Goal: Task Accomplishment & Management: Manage account settings

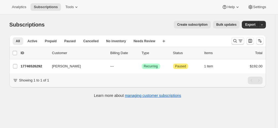
click at [237, 39] on icon "Search and filter results" at bounding box center [234, 40] width 5 height 5
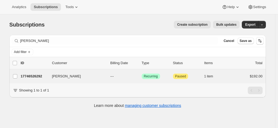
click at [38, 81] on div "Alan Tudor 17746526292 Alan Tudor --- Success Recurring Attention Paused 1 item…" at bounding box center [137, 76] width 256 height 14
click at [37, 73] on p "17746526292" at bounding box center [34, 75] width 27 height 5
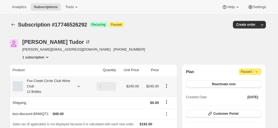
click at [43, 86] on div "Fox Creek Circle Club Wine Club 12 Bottles" at bounding box center [47, 86] width 49 height 16
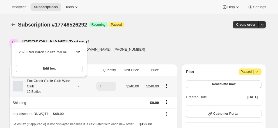
click at [43, 86] on div "Fox Creek Circle Club Wine Club 12 Bottles" at bounding box center [47, 86] width 49 height 16
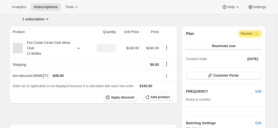
scroll to position [27, 0]
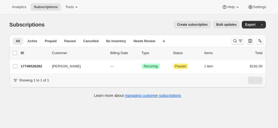
click at [236, 39] on icon "Search and filter results" at bounding box center [234, 40] width 5 height 5
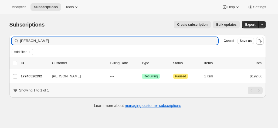
drag, startPoint x: 79, startPoint y: 43, endPoint x: 65, endPoint y: 46, distance: 13.6
click at [78, 43] on input "alan tudor" at bounding box center [119, 41] width 198 height 8
drag, startPoint x: 49, startPoint y: 41, endPoint x: 8, endPoint y: 36, distance: 41.3
click at [8, 36] on div "Filter subscribers alan tudor Clear Cancel Save as Add filter 0 selected Update…" at bounding box center [135, 71] width 260 height 83
type input "john"
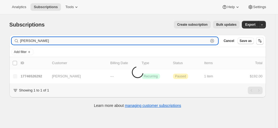
click at [44, 44] on input "john" at bounding box center [114, 41] width 188 height 8
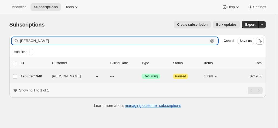
type input "john maguire"
click at [52, 75] on div "17686265940 John Maguire --- Success Recurring Attention Paused 1 item $249.60" at bounding box center [142, 76] width 242 height 8
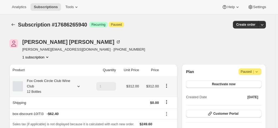
click at [50, 90] on div "Fox Creek Circle Club Wine Club 12 Bottles" at bounding box center [47, 86] width 49 height 16
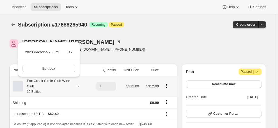
click at [50, 90] on div "Fox Creek Circle Club Wine Club 12 Bottles" at bounding box center [47, 86] width 49 height 16
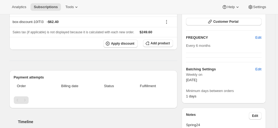
scroll to position [54, 0]
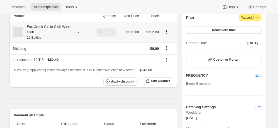
click at [65, 30] on div "Fox Creek Circle Club Wine Club 12 Bottles" at bounding box center [47, 32] width 49 height 16
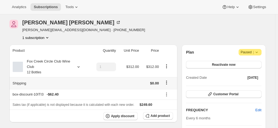
scroll to position [27, 0]
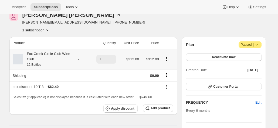
click at [56, 63] on div "Fox Creek Circle Club Wine Club 12 Bottles" at bounding box center [47, 59] width 49 height 16
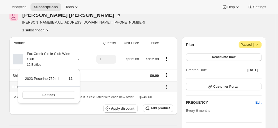
click at [166, 86] on icon at bounding box center [166, 86] width 5 height 5
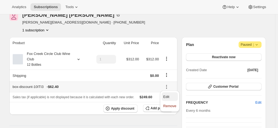
click at [167, 94] on span "Edit" at bounding box center [166, 96] width 6 height 4
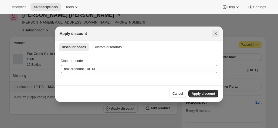
click at [215, 35] on icon "Close" at bounding box center [215, 33] width 5 height 5
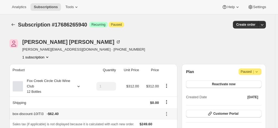
scroll to position [27, 0]
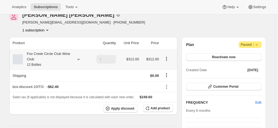
click at [28, 53] on div "Fox Creek Circle Club Wine Club 12 Bottles" at bounding box center [47, 59] width 49 height 16
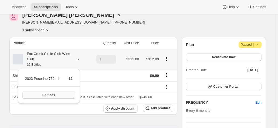
click at [44, 94] on span "Edit box" at bounding box center [48, 94] width 13 height 4
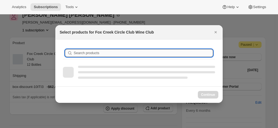
click at [87, 53] on input "Search products" at bounding box center [143, 53] width 139 height 8
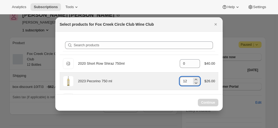
drag, startPoint x: 187, startPoint y: 82, endPoint x: 177, endPoint y: 82, distance: 9.7
click at [180, 82] on input "12" at bounding box center [186, 81] width 12 height 9
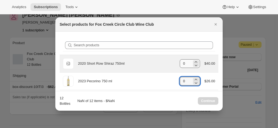
type input "0"
click at [185, 64] on input "0" at bounding box center [186, 63] width 12 height 9
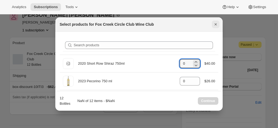
click at [214, 25] on icon "Close" at bounding box center [215, 24] width 5 height 5
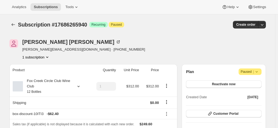
scroll to position [27, 0]
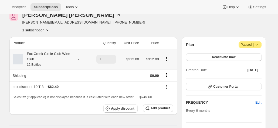
click at [81, 56] on icon at bounding box center [78, 58] width 5 height 5
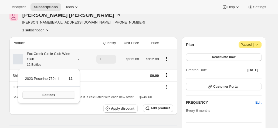
click at [60, 96] on button "Edit box" at bounding box center [48, 95] width 53 height 8
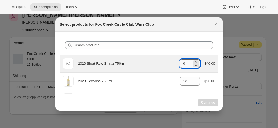
click at [187, 67] on input "0" at bounding box center [186, 63] width 12 height 9
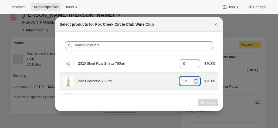
click at [184, 81] on input "12" at bounding box center [186, 81] width 12 height 9
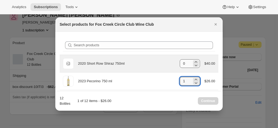
type input "1"
click at [184, 64] on input "0" at bounding box center [186, 63] width 12 height 9
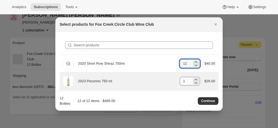
type input "11"
click at [185, 80] on input "1" at bounding box center [186, 81] width 12 height 9
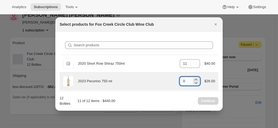
click at [184, 81] on input "0" at bounding box center [186, 81] width 12 height 9
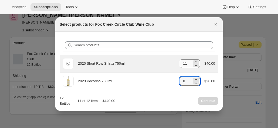
type input "0"
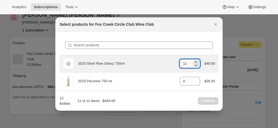
click at [185, 61] on input "11" at bounding box center [186, 63] width 12 height 9
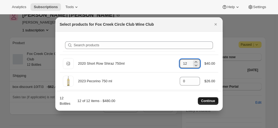
type input "12"
click at [205, 102] on span "Continue" at bounding box center [208, 100] width 14 height 4
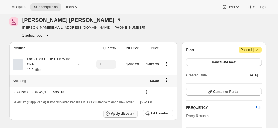
scroll to position [54, 0]
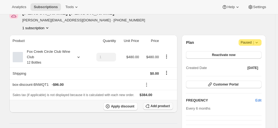
click at [159, 106] on span "Add product" at bounding box center [159, 106] width 19 height 4
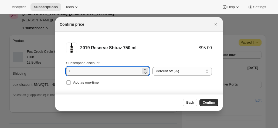
drag, startPoint x: 70, startPoint y: 71, endPoint x: 60, endPoint y: 67, distance: 10.8
click at [63, 70] on li "2019 Reserve Shiraz 750 ml $95.00 Subscription discount 0 Percent off (%) Amoun…" at bounding box center [138, 64] width 167 height 65
type input "20"
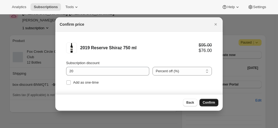
click at [209, 105] on button "Confirm" at bounding box center [208, 102] width 19 height 8
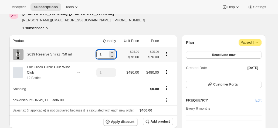
click at [108, 56] on input "1" at bounding box center [102, 54] width 12 height 9
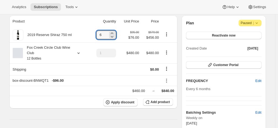
scroll to position [81, 0]
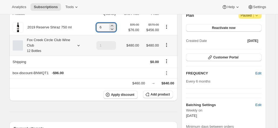
type input "6"
click at [53, 46] on div "Fox Creek Circle Club Wine Club 12 Bottles" at bounding box center [47, 45] width 49 height 16
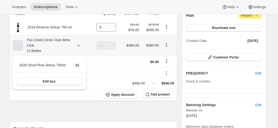
click at [53, 46] on div "Fox Creek Circle Club Wine Club 12 Bottles" at bounding box center [47, 45] width 49 height 16
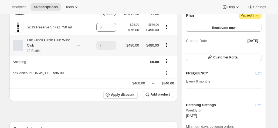
click at [52, 45] on div "Fox Creek Circle Club Wine Club 12 Bottles" at bounding box center [47, 45] width 49 height 16
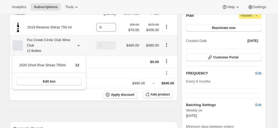
click at [52, 45] on div "Fox Creek Circle Club Wine Club 12 Bottles" at bounding box center [47, 45] width 49 height 16
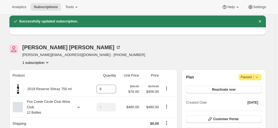
scroll to position [54, 0]
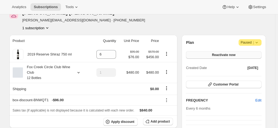
click at [215, 53] on span "Reactivate now" at bounding box center [223, 55] width 23 height 4
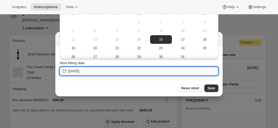
click at [118, 73] on input "[DATE]" at bounding box center [143, 71] width 150 height 9
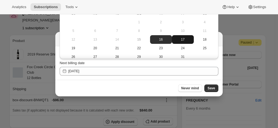
click at [180, 41] on span "17" at bounding box center [183, 39] width 18 height 4
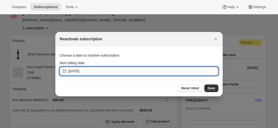
click at [114, 70] on input "[DATE]" at bounding box center [143, 71] width 150 height 9
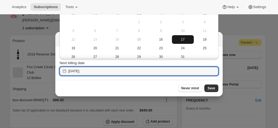
click at [178, 41] on span "17" at bounding box center [183, 39] width 18 height 4
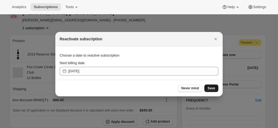
click at [209, 89] on span "Save" at bounding box center [211, 88] width 8 height 4
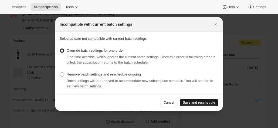
click at [201, 103] on span "Save and reschedule" at bounding box center [199, 102] width 32 height 4
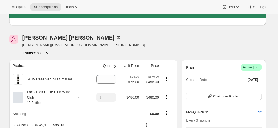
scroll to position [108, 0]
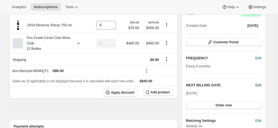
click at [258, 86] on span "Edit" at bounding box center [258, 84] width 6 height 5
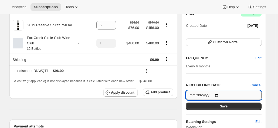
click at [218, 93] on input "[DATE]" at bounding box center [223, 94] width 75 height 9
type input "[DATE]"
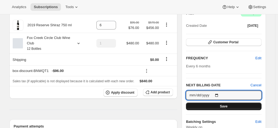
click at [217, 105] on button "Save" at bounding box center [223, 106] width 75 height 8
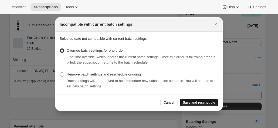
click at [201, 102] on span "Save and reschedule" at bounding box center [199, 102] width 32 height 4
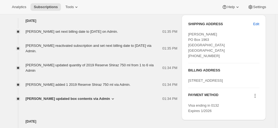
scroll to position [297, 0]
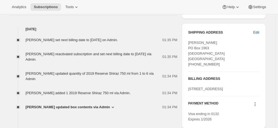
drag, startPoint x: 228, startPoint y: 94, endPoint x: 188, endPoint y: 83, distance: 41.4
click at [188, 83] on div "SHIPPING ADDRESS Edit John Maguire PO Box 1963 TOWNSVILLE QLD, 4810 Australia +…" at bounding box center [223, 75] width 84 height 105
copy span "5/31 Leichhardt Street TOWNSVILLE null 4810"
click at [215, 72] on div "BILLING ADDRESS 5/31 Leichhardt Street TOWNSVILLE null 4810" at bounding box center [223, 83] width 71 height 24
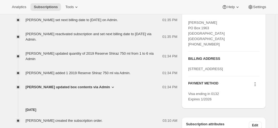
scroll to position [323, 0]
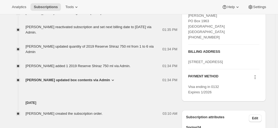
click at [256, 80] on icon at bounding box center [254, 76] width 5 height 5
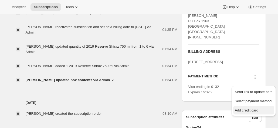
click at [245, 110] on span "Add credit card" at bounding box center [246, 110] width 23 height 4
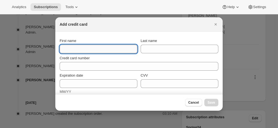
click at [76, 49] on input "First name" at bounding box center [99, 48] width 78 height 9
paste input "5/31 Leichhardt Street TOWNSVILLE null 4810"
drag, startPoint x: 116, startPoint y: 51, endPoint x: -12, endPoint y: 24, distance: 131.1
click at [0, 24] on html "Analytics Subscriptions Tools Help Settings Skip to content Subscription #17686…" at bounding box center [139, 64] width 278 height 128
drag, startPoint x: 130, startPoint y: 48, endPoint x: 18, endPoint y: 29, distance: 113.8
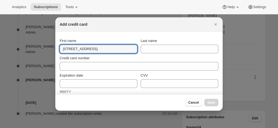
type input "0"
drag, startPoint x: 76, startPoint y: 46, endPoint x: 36, endPoint y: 41, distance: 40.2
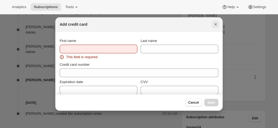
click at [215, 22] on icon "Close" at bounding box center [215, 24] width 5 height 5
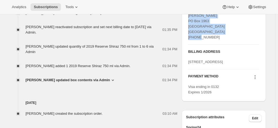
drag, startPoint x: 199, startPoint y: 33, endPoint x: 187, endPoint y: 17, distance: 19.8
click at [187, 17] on div "SHIPPING ADDRESS Edit John Maguire PO Box 1963 TOWNSVILLE QLD, 4810 Australia +…" at bounding box center [223, 48] width 84 height 105
copy span "John Maguire PO Box 1963 TOWNSVILLE QLD, 4810 Australia +61428240268"
click at [256, 80] on icon at bounding box center [254, 76] width 5 height 5
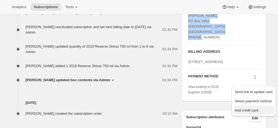
click at [238, 107] on button "Add credit card" at bounding box center [253, 109] width 41 height 9
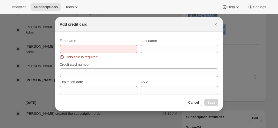
scroll to position [0, 0]
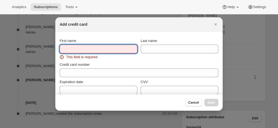
click at [71, 49] on input "First name" at bounding box center [99, 48] width 78 height 9
paste input "John Maguire PO Box 1963 TOWNSVILLE QLD, 4810 Australia +61428240268"
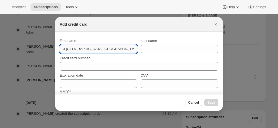
drag, startPoint x: 88, startPoint y: 45, endPoint x: 69, endPoint y: 47, distance: 19.8
click at [69, 47] on input "John Maguire PO Box 1963 TOWNSVILLE QLD, 4810 Australia +61428240268" at bounding box center [99, 48] width 78 height 9
click at [81, 49] on input "John Maguire PO Box 1963 TOWNSVILLE QLD, 4810 Australia +61428240268" at bounding box center [99, 48] width 78 height 9
drag, startPoint x: 13, startPoint y: 36, endPoint x: 7, endPoint y: 35, distance: 6.3
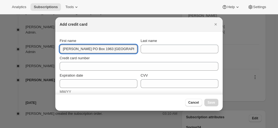
click at [88, 52] on input "John Maguire PO Box 1963 TOWNSVILLE QLD, 4810 Australia +61428240268" at bounding box center [99, 48] width 78 height 9
drag, startPoint x: 70, startPoint y: 48, endPoint x: 190, endPoint y: 49, distance: 119.2
click at [190, 49] on div "First name John Maguire PO Box 1963 TOWNSVILLE QLD, 4810 Australia +61428240268…" at bounding box center [139, 45] width 159 height 15
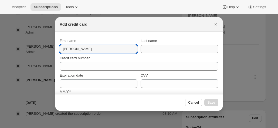
scroll to position [0, 0]
type input "John"
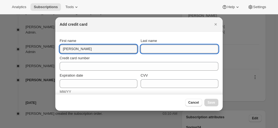
click at [158, 50] on input "Last name" at bounding box center [179, 48] width 78 height 9
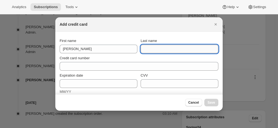
paste input "Maguire PO Box 1963 TOWNSVILLE QLD, 4810 Australia +61428240268"
drag, startPoint x: 157, startPoint y: 49, endPoint x: 54, endPoint y: 32, distance: 104.1
click at [158, 50] on input "Maguire PO Box 1963 TOWNSVILLE QLD, 4810 Australia +61428240268" at bounding box center [179, 48] width 78 height 9
click at [156, 50] on input "Maguire PO Box 1963 TOWNSVILLE QLD, 4810 Australia +61428240268" at bounding box center [179, 48] width 78 height 9
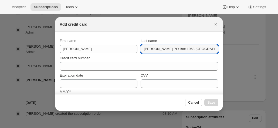
scroll to position [0, 41]
drag, startPoint x: 157, startPoint y: 49, endPoint x: 280, endPoint y: 50, distance: 122.7
click at [277, 50] on html "Analytics Subscriptions Tools Help Settings Skip to content Subscription #17686…" at bounding box center [139, 64] width 278 height 128
type input "Maguire"
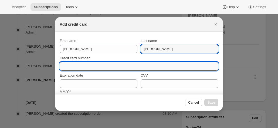
click at [87, 69] on input "Credit card number" at bounding box center [137, 66] width 154 height 9
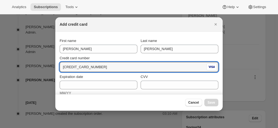
type input "4017 9542 2349 9493"
click at [101, 56] on div "Credit card number" at bounding box center [139, 57] width 159 height 5
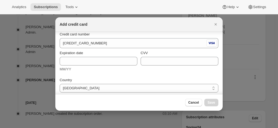
scroll to position [27, 0]
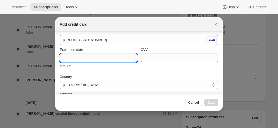
click at [77, 58] on input "Expiration date" at bounding box center [99, 57] width 78 height 9
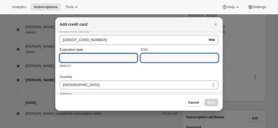
click at [156, 58] on input "CVV" at bounding box center [179, 57] width 78 height 9
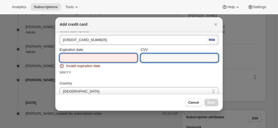
click at [80, 53] on input "Expiration date" at bounding box center [99, 57] width 78 height 9
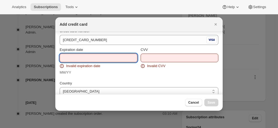
click at [78, 54] on input "Expiration date" at bounding box center [99, 57] width 78 height 9
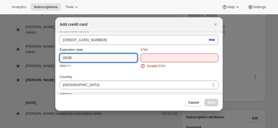
type input "05/28"
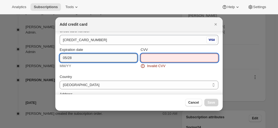
click at [143, 60] on input "CVV" at bounding box center [179, 57] width 78 height 9
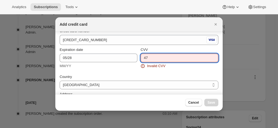
type input "4"
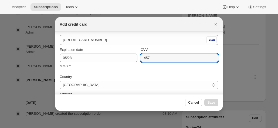
type input "457"
click at [130, 62] on div "Expiration date 05/28 MM/YY" at bounding box center [99, 58] width 78 height 22
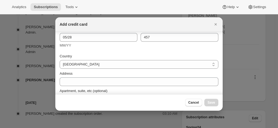
scroll to position [81, 0]
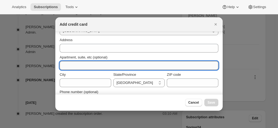
click at [82, 63] on input "Apartment, suite, etc (optional)" at bounding box center [139, 65] width 159 height 9
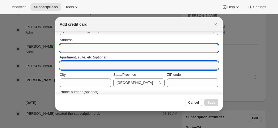
click at [74, 49] on input "Address" at bounding box center [139, 48] width 159 height 9
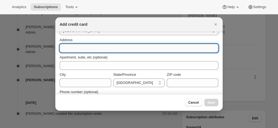
paste input "PO Box 1963 TOWNSVILLE QLD, 4810 Australia +61428240268"
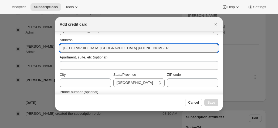
drag, startPoint x: 84, startPoint y: 48, endPoint x: 200, endPoint y: 58, distance: 117.1
click at [200, 58] on div "Country Australia Austria Belgium Canada Czech Republic Denmark Finland France …" at bounding box center [139, 60] width 159 height 87
type input "PO Box 1963"
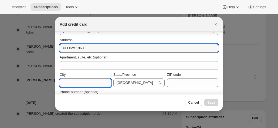
click at [78, 86] on input "City" at bounding box center [85, 82] width 51 height 9
paste input "TOWNSVILLE QLD, 4810 Australia +61428240268"
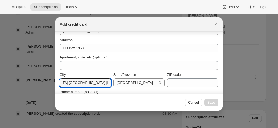
scroll to position [0, 0]
drag, startPoint x: 42, startPoint y: 80, endPoint x: 32, endPoint y: 78, distance: 10.4
click at [82, 78] on input "TOWNSVILLE QLD, 4810 Australia +61428240268" at bounding box center [85, 82] width 51 height 9
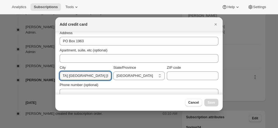
drag, startPoint x: 84, startPoint y: 82, endPoint x: 163, endPoint y: 91, distance: 79.7
click at [163, 91] on div "Country Australia Austria Belgium Canada Czech Republic Denmark Finland France …" at bounding box center [139, 53] width 159 height 87
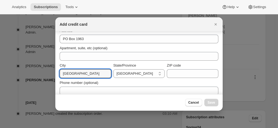
scroll to position [0, 0]
type input "TOWNSVILLE"
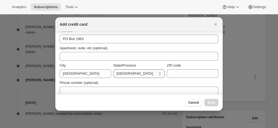
click at [134, 74] on select "Australian Capital Territory New South Wales Northern Territory Queensland Sout…" at bounding box center [138, 73] width 51 height 9
select select "QLD"
click at [113, 69] on select "Australian Capital Territory New South Wales Northern Territory Queensland Sout…" at bounding box center [138, 73] width 51 height 9
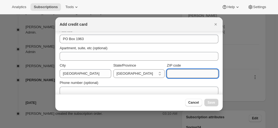
click at [172, 74] on input "ZIP code" at bounding box center [192, 73] width 51 height 9
paste input "QLD, 4810 Australia +61428240268"
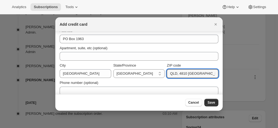
drag, startPoint x: 177, startPoint y: 73, endPoint x: 112, endPoint y: 61, distance: 66.8
click at [112, 61] on div "City TOWNSVILLE State/Province Australian Capital Territory New South Wales Nor…" at bounding box center [139, 68] width 159 height 17
click at [176, 74] on input "QLD, 4810 Australia +61428240268" at bounding box center [192, 73] width 51 height 9
drag, startPoint x: 176, startPoint y: 73, endPoint x: 155, endPoint y: 71, distance: 21.1
click at [155, 71] on div "City TOWNSVILLE State/Province Australian Capital Territory New South Wales Nor…" at bounding box center [139, 70] width 159 height 15
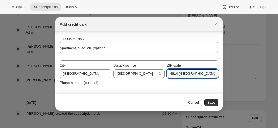
scroll to position [0, 2]
drag, startPoint x: 176, startPoint y: 75, endPoint x: 240, endPoint y: 83, distance: 64.7
type input "4810"
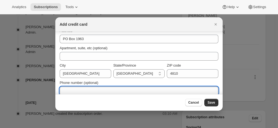
click at [113, 87] on input "Phone number (optional)" at bounding box center [139, 90] width 159 height 9
paste input "Australia +61428240268"
drag, startPoint x: 77, startPoint y: 88, endPoint x: 47, endPoint y: 85, distance: 29.9
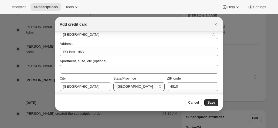
scroll to position [95, 0]
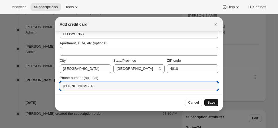
type input "+61428240268"
click at [214, 103] on span "Save" at bounding box center [211, 102] width 8 height 4
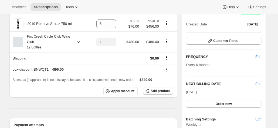
scroll to position [142, 0]
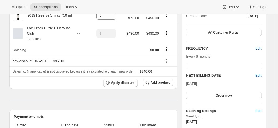
click at [263, 48] on button "Edit" at bounding box center [258, 48] width 12 height 9
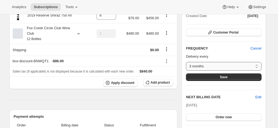
click at [209, 66] on select "3 months 4 months 6 months Custom..." at bounding box center [223, 66] width 75 height 9
select select "custom"
click at [187, 62] on select "3 months 4 months 6 months Custom..." at bounding box center [223, 66] width 75 height 9
select select "MONTH"
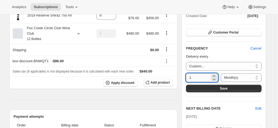
click at [198, 78] on input "1" at bounding box center [198, 77] width 24 height 9
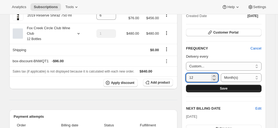
type input "12"
click at [210, 86] on button "Save" at bounding box center [223, 88] width 75 height 8
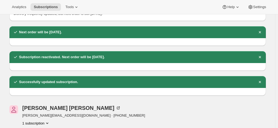
scroll to position [0, 0]
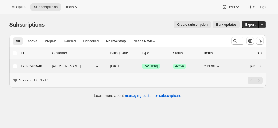
click at [34, 67] on p "17686265940" at bounding box center [34, 65] width 27 height 5
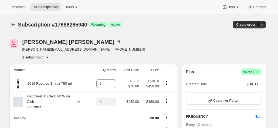
click at [127, 32] on div "Subscription #17686265940. This page is ready Subscription #17686265940 Success…" at bounding box center [137, 24] width 256 height 20
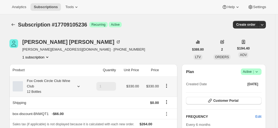
scroll to position [54, 0]
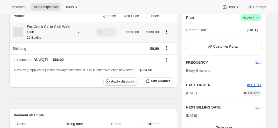
click at [78, 35] on icon at bounding box center [78, 31] width 5 height 5
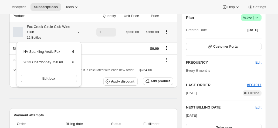
click at [78, 34] on icon at bounding box center [78, 31] width 5 height 5
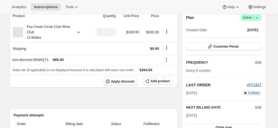
scroll to position [0, 0]
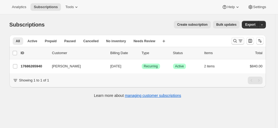
click at [236, 41] on icon "Search and filter results" at bounding box center [234, 40] width 5 height 5
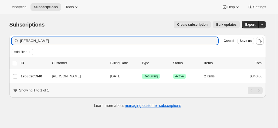
drag, startPoint x: 22, startPoint y: 41, endPoint x: -14, endPoint y: 37, distance: 36.1
click at [0, 37] on html "Analytics Subscriptions Tools Help Settings Skip to content Subscriptions. This…" at bounding box center [139, 64] width 278 height 128
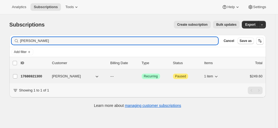
type input "robert din"
click at [30, 77] on p "17686921300" at bounding box center [34, 75] width 27 height 5
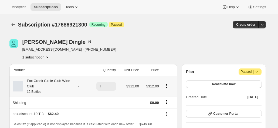
click at [36, 81] on div "Fox Creek Circle Club Wine Club 12 Bottles" at bounding box center [47, 86] width 49 height 16
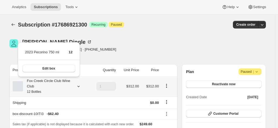
click at [36, 81] on div "Fox Creek Circle Club Wine Club 12 Bottles" at bounding box center [47, 86] width 49 height 16
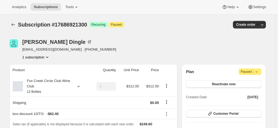
click at [124, 54] on div "Robert Dingle dingle@senet.com.au · +61883870670 1 subscription" at bounding box center [98, 49] width 179 height 20
click at [64, 86] on div "Fox Creek Circle Club Wine Club 12 Bottles" at bounding box center [47, 86] width 49 height 16
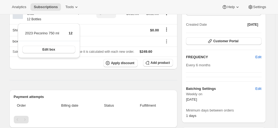
scroll to position [81, 0]
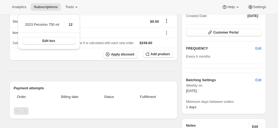
click at [124, 73] on div "Product Quantity Unit Price Price Fox Creek Circle Club Wine Club 12 Bottles 1 …" at bounding box center [93, 75] width 168 height 185
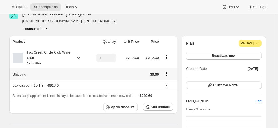
scroll to position [0, 0]
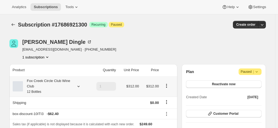
drag, startPoint x: 82, startPoint y: 88, endPoint x: 77, endPoint y: 88, distance: 4.6
click at [82, 89] on div "Fox Creek Circle Club Wine Club 12 Bottles" at bounding box center [50, 86] width 75 height 16
click at [77, 88] on div at bounding box center [78, 85] width 8 height 5
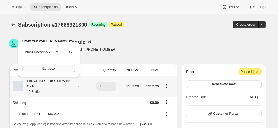
click at [63, 70] on button "Edit box" at bounding box center [48, 68] width 53 height 8
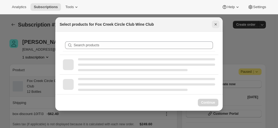
click at [214, 24] on icon "Close" at bounding box center [215, 24] width 5 height 5
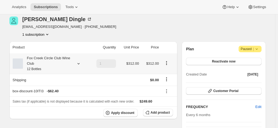
scroll to position [54, 0]
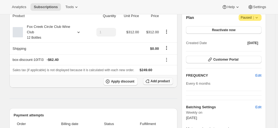
click at [159, 80] on span "Add product" at bounding box center [159, 81] width 19 height 4
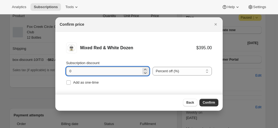
click at [98, 72] on input "0" at bounding box center [103, 71] width 75 height 9
drag, startPoint x: 93, startPoint y: 71, endPoint x: 39, endPoint y: 71, distance: 53.9
type input "20"
click at [210, 98] on div "Back Confirm" at bounding box center [138, 102] width 167 height 16
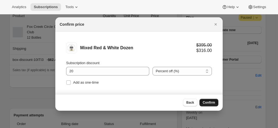
click at [207, 99] on button "Confirm" at bounding box center [208, 102] width 19 height 8
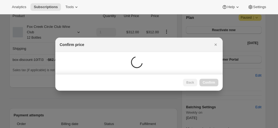
click at [210, 102] on div at bounding box center [139, 64] width 278 height 128
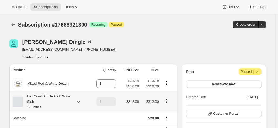
click at [168, 101] on icon "Product actions" at bounding box center [166, 100] width 5 height 5
click at [166, 109] on span "Edit box" at bounding box center [167, 111] width 13 height 4
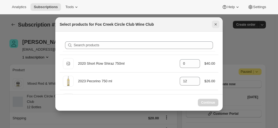
click at [218, 25] on icon "Close" at bounding box center [215, 24] width 5 height 5
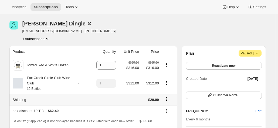
scroll to position [27, 0]
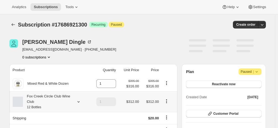
click at [167, 101] on icon "Product actions" at bounding box center [166, 100] width 5 height 5
click at [167, 91] on span "Remove" at bounding box center [167, 91] width 13 height 4
type input "0"
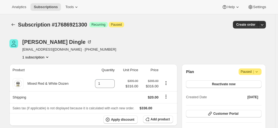
click at [166, 31] on div "Subscription #17686921300. This page is ready Subscription #17686921300 Success…" at bounding box center [137, 24] width 256 height 20
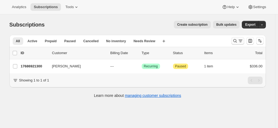
click at [233, 39] on button "Search and filter results" at bounding box center [237, 41] width 13 height 8
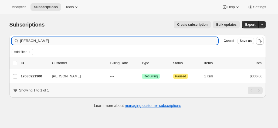
click at [70, 39] on input "robert din" at bounding box center [119, 41] width 198 height 8
click at [0, 33] on html "Analytics Subscriptions Tools Help Settings Skip to content Subscriptions. This…" at bounding box center [139, 64] width 278 height 128
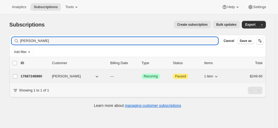
type input "hugh anderson"
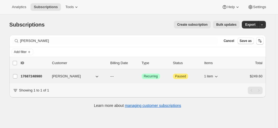
click at [41, 74] on p "17687248980" at bounding box center [34, 75] width 27 height 5
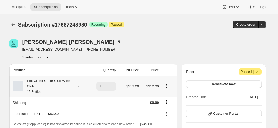
click at [58, 81] on div "Fox Creek Circle Club Wine Club 12 Bottles" at bounding box center [47, 86] width 49 height 16
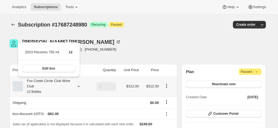
click at [58, 81] on div "Fox Creek Circle Club Wine Club 12 Bottles" at bounding box center [47, 86] width 49 height 16
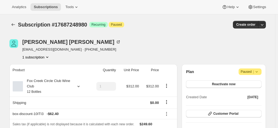
click at [119, 44] on div "Hugh Anderson few@twilight.net.au · +61419307722 1 subscription" at bounding box center [98, 49] width 179 height 20
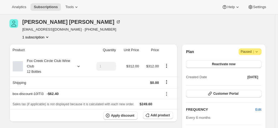
scroll to position [27, 0]
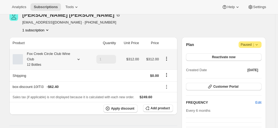
click at [77, 57] on icon at bounding box center [78, 58] width 5 height 5
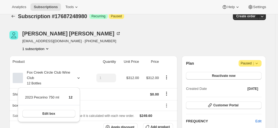
scroll to position [0, 0]
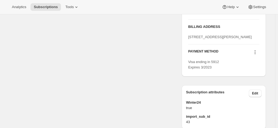
scroll to position [270, 0]
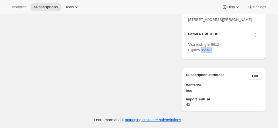
drag, startPoint x: 214, startPoint y: 59, endPoint x: 202, endPoint y: 58, distance: 11.9
click at [202, 53] on div "Visa ending in 5912 Expires 3/2023" at bounding box center [223, 47] width 71 height 11
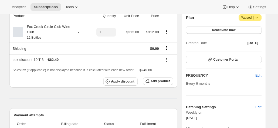
scroll to position [0, 0]
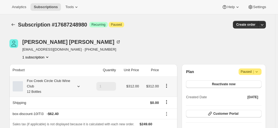
click at [67, 85] on div "Fox Creek Circle Club Wine Club 12 Bottles" at bounding box center [47, 86] width 49 height 16
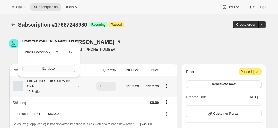
click at [64, 70] on button "Edit box" at bounding box center [48, 68] width 53 height 8
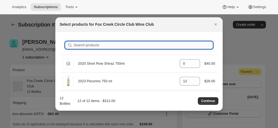
click at [127, 48] on input "Search products" at bounding box center [143, 45] width 139 height 8
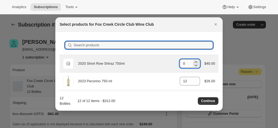
click at [187, 61] on input "0" at bounding box center [186, 63] width 12 height 9
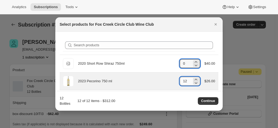
click at [184, 81] on input "12" at bounding box center [186, 81] width 12 height 9
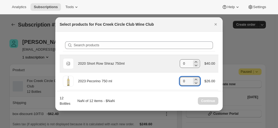
type input "0"
click at [188, 65] on input "0" at bounding box center [186, 63] width 12 height 9
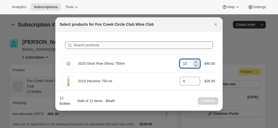
type input "12"
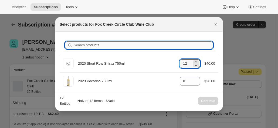
click at [122, 42] on input "Search products" at bounding box center [143, 45] width 139 height 8
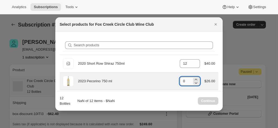
click at [187, 82] on input "0" at bounding box center [186, 81] width 12 height 9
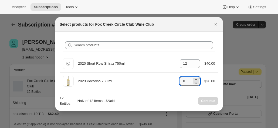
drag, startPoint x: 212, startPoint y: 21, endPoint x: 214, endPoint y: 24, distance: 3.7
click at [212, 21] on button "Close" at bounding box center [216, 24] width 8 height 8
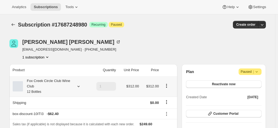
click at [80, 87] on icon at bounding box center [78, 85] width 5 height 5
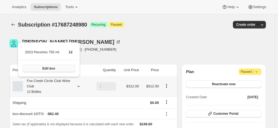
click at [51, 67] on span "Edit box" at bounding box center [48, 68] width 13 height 4
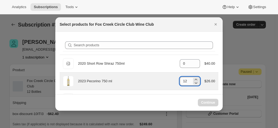
click at [188, 79] on input "12" at bounding box center [186, 81] width 12 height 9
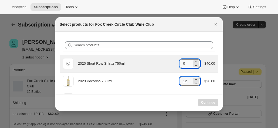
click at [183, 63] on input "0" at bounding box center [186, 63] width 12 height 9
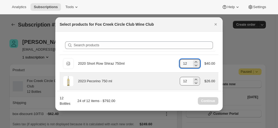
type input "12"
click at [187, 81] on input "12" at bounding box center [186, 81] width 12 height 9
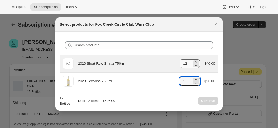
type input "1"
click at [187, 64] on input "12" at bounding box center [186, 63] width 12 height 9
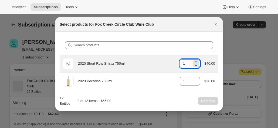
click at [187, 64] on input "1" at bounding box center [186, 63] width 12 height 9
type input "12"
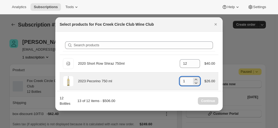
click at [186, 82] on input "1" at bounding box center [186, 81] width 12 height 9
type input "1"
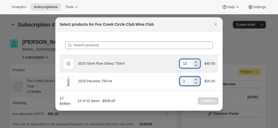
click at [189, 65] on input "12" at bounding box center [186, 63] width 12 height 9
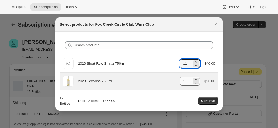
type input "11"
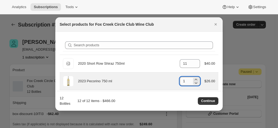
click at [182, 79] on input "1" at bounding box center [186, 81] width 12 height 9
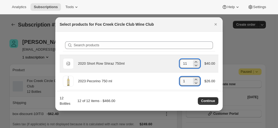
click at [188, 62] on input "11" at bounding box center [186, 63] width 12 height 9
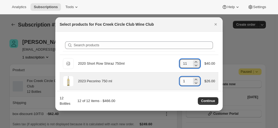
click at [181, 83] on input "1" at bounding box center [186, 81] width 12 height 9
click at [185, 79] on input "1" at bounding box center [186, 81] width 12 height 9
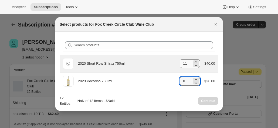
type input "0"
click at [189, 62] on input "11" at bounding box center [186, 63] width 12 height 9
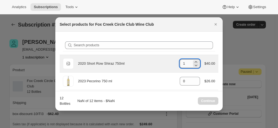
type input "12"
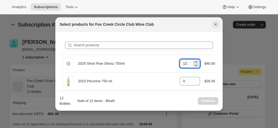
click at [215, 24] on icon "Close" at bounding box center [215, 24] width 5 height 5
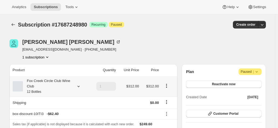
click at [53, 85] on div "Fox Creek Circle Club Wine Club 12 Bottles" at bounding box center [47, 86] width 49 height 16
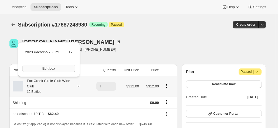
click at [58, 68] on button "Edit box" at bounding box center [48, 68] width 53 height 8
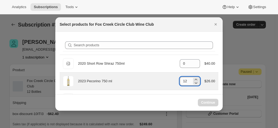
click at [189, 82] on input "12" at bounding box center [186, 81] width 12 height 9
click at [186, 82] on input "12" at bounding box center [186, 81] width 12 height 9
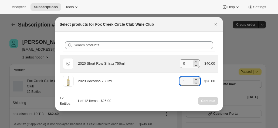
type input "1"
click at [188, 63] on input "0" at bounding box center [186, 63] width 12 height 9
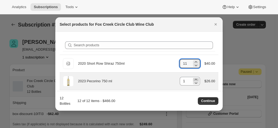
type input "11"
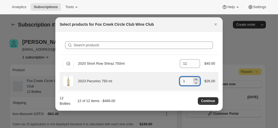
click at [193, 78] on icon ":rdu:" at bounding box center [195, 79] width 5 height 5
type input "2"
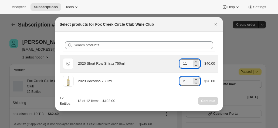
click at [186, 62] on input "11" at bounding box center [186, 63] width 12 height 9
click at [194, 61] on icon ":rdu:" at bounding box center [195, 61] width 5 height 5
type input "12"
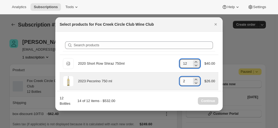
click at [188, 81] on input "2" at bounding box center [186, 81] width 12 height 9
click at [195, 78] on icon ":rdu:" at bounding box center [195, 79] width 5 height 5
type input "1"
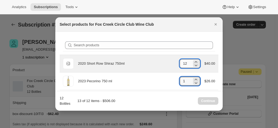
click at [187, 62] on input "12" at bounding box center [186, 63] width 12 height 9
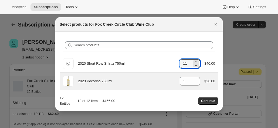
type input "11"
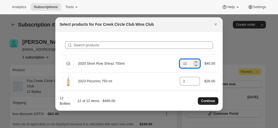
click at [209, 101] on span "Continue" at bounding box center [208, 100] width 14 height 4
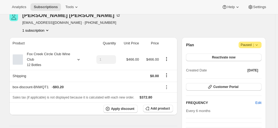
scroll to position [54, 0]
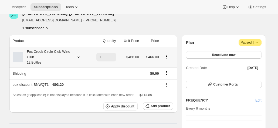
click at [78, 56] on icon at bounding box center [78, 56] width 5 height 5
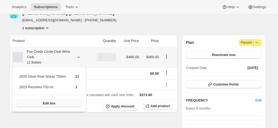
click at [54, 106] on button "Edit box" at bounding box center [48, 103] width 65 height 8
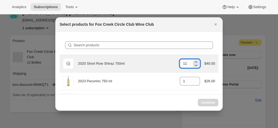
click at [188, 64] on input "11" at bounding box center [186, 63] width 12 height 9
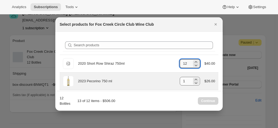
type input "12"
click at [185, 81] on input "1" at bounding box center [186, 81] width 12 height 9
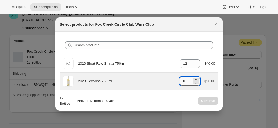
click at [185, 81] on input "0" at bounding box center [186, 81] width 12 height 9
drag, startPoint x: 185, startPoint y: 81, endPoint x: 147, endPoint y: 82, distance: 37.2
click at [147, 82] on div "2023 Pecorino 750 ml gid://shopify/ProductVariant/41594933280852 0 $26.00" at bounding box center [139, 80] width 152 height 11
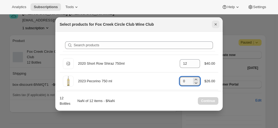
type input "0"
click at [215, 25] on icon "Close" at bounding box center [215, 24] width 2 height 2
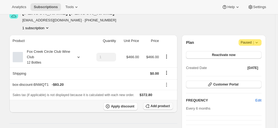
click at [160, 107] on span "Add product" at bounding box center [159, 106] width 19 height 4
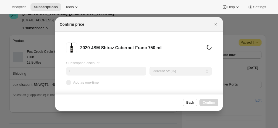
scroll to position [0, 0]
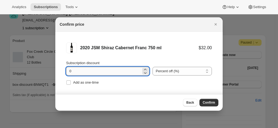
click at [97, 71] on input "0" at bounding box center [103, 71] width 75 height 9
drag, startPoint x: 96, startPoint y: 71, endPoint x: 18, endPoint y: 61, distance: 78.8
type input "20"
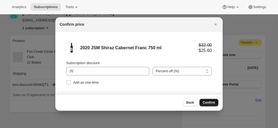
click at [211, 103] on span "Confirm" at bounding box center [208, 102] width 12 height 4
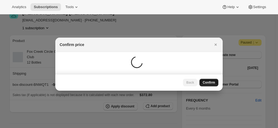
scroll to position [54, 0]
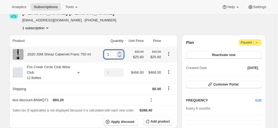
click at [111, 55] on input "1" at bounding box center [110, 54] width 12 height 9
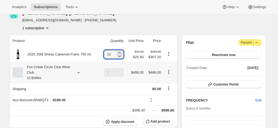
type input "12"
click at [169, 73] on icon "Product actions" at bounding box center [168, 73] width 1 height 1
click at [106, 87] on td at bounding box center [112, 88] width 25 height 12
click at [152, 120] on button "Add product" at bounding box center [158, 121] width 30 height 8
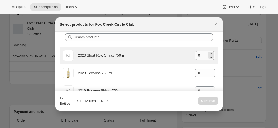
scroll to position [0, 0]
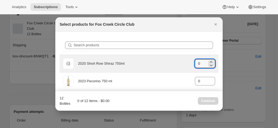
drag, startPoint x: 197, startPoint y: 66, endPoint x: 182, endPoint y: 62, distance: 15.6
click at [182, 62] on div "Default Title 2020 Short Row Shiraz 750ml gid://shopify/ProductVariant/42071335…" at bounding box center [139, 63] width 152 height 11
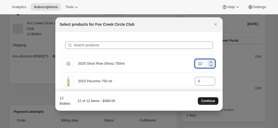
type input "12"
click at [212, 104] on button "Continue" at bounding box center [208, 101] width 20 height 8
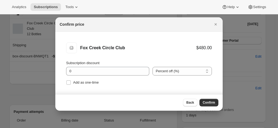
click at [206, 100] on span "Confirm" at bounding box center [208, 102] width 12 height 4
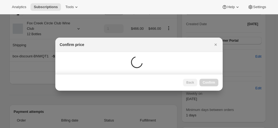
type input "1"
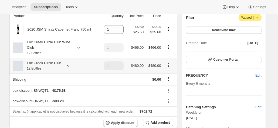
scroll to position [71, 0]
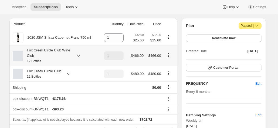
click at [49, 55] on div "Fox Creek Circle Club Wine Club 12 Bottles" at bounding box center [47, 55] width 49 height 16
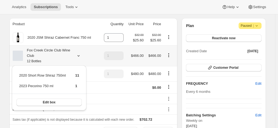
click at [49, 55] on div "Fox Creek Circle Club Wine Club 12 Bottles" at bounding box center [47, 55] width 49 height 16
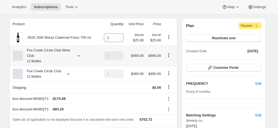
click at [167, 57] on icon "Product actions" at bounding box center [168, 54] width 5 height 5
click at [168, 76] on span "Remove" at bounding box center [169, 75] width 13 height 4
type input "0"
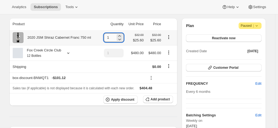
click at [113, 36] on input "1" at bounding box center [110, 37] width 12 height 9
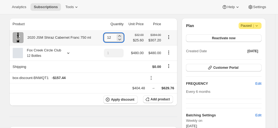
type input "1"
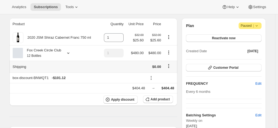
drag, startPoint x: 155, startPoint y: 98, endPoint x: 112, endPoint y: 66, distance: 52.9
click at [112, 66] on tbody "2020 JSM Shiraz Cabernet Franc 750 ml 1 $32.00 $25.60 $32.00 $25.60 Fox Creek C…" at bounding box center [93, 67] width 168 height 75
click at [60, 53] on div "Fox Creek Circle Club 12 Bottles" at bounding box center [42, 52] width 38 height 11
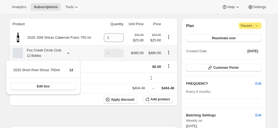
click at [62, 54] on div "Fox Creek Circle Club 12 Bottles" at bounding box center [56, 52] width 86 height 11
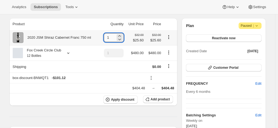
click at [113, 36] on input "1" at bounding box center [110, 37] width 12 height 9
click at [64, 54] on div at bounding box center [67, 52] width 8 height 5
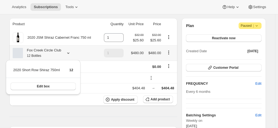
click at [64, 54] on div at bounding box center [67, 52] width 8 height 5
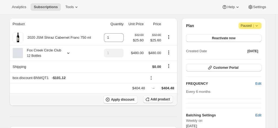
click at [156, 99] on span "Add product" at bounding box center [159, 99] width 19 height 4
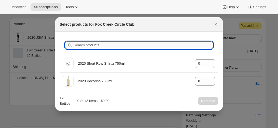
click at [84, 47] on input "Search products" at bounding box center [143, 45] width 139 height 8
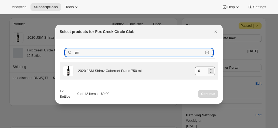
type input "jsm"
click at [202, 70] on input "0" at bounding box center [201, 70] width 12 height 9
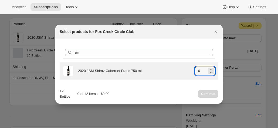
drag, startPoint x: 195, startPoint y: 73, endPoint x: 187, endPoint y: 69, distance: 8.7
click at [188, 71] on div "2020 JSM Shiraz Cabernet Franc 750 ml gid://shopify/ProductVariant/415949165364…" at bounding box center [139, 70] width 152 height 11
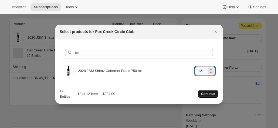
type input "12"
click at [206, 92] on span "Continue" at bounding box center [208, 93] width 14 height 4
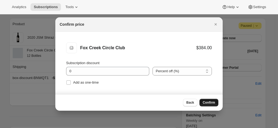
click at [209, 103] on span "Confirm" at bounding box center [208, 102] width 12 height 4
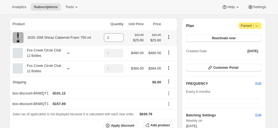
click at [169, 38] on icon "Product actions" at bounding box center [168, 38] width 1 height 1
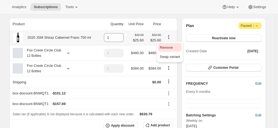
click at [168, 49] on span "Remove" at bounding box center [166, 47] width 13 height 4
type input "0"
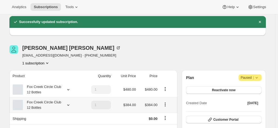
scroll to position [17, 0]
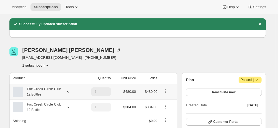
click at [57, 95] on div "Fox Creek Circle Club 12 Bottles" at bounding box center [42, 91] width 38 height 11
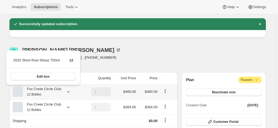
click at [57, 92] on div "Fox Creek Circle Club 12 Bottles" at bounding box center [42, 91] width 38 height 11
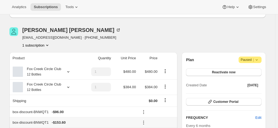
scroll to position [71, 0]
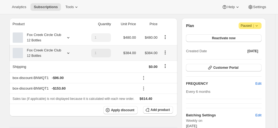
click at [58, 52] on div "Fox Creek Circle Club 12 Bottles" at bounding box center [42, 52] width 38 height 11
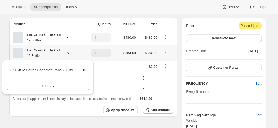
click at [58, 52] on div "Fox Creek Circle Club 12 Bottles" at bounding box center [42, 52] width 38 height 11
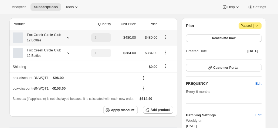
click at [58, 39] on div "Fox Creek Circle Club 12 Bottles" at bounding box center [42, 37] width 38 height 11
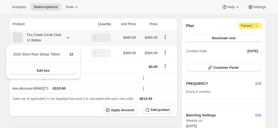
click at [58, 39] on div "Fox Creek Circle Club 12 Bottles" at bounding box center [42, 37] width 38 height 11
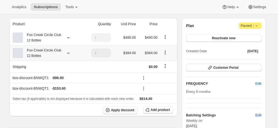
click at [58, 53] on div "Fox Creek Circle Club 12 Bottles" at bounding box center [42, 52] width 38 height 11
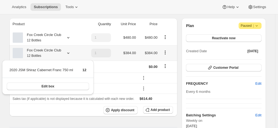
click at [58, 53] on div "Fox Creek Circle Club 12 Bottles" at bounding box center [42, 52] width 38 height 11
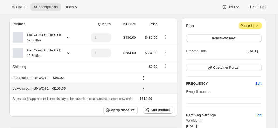
click at [144, 87] on icon at bounding box center [143, 87] width 5 height 5
click at [159, 107] on span "Remove" at bounding box center [158, 107] width 13 height 4
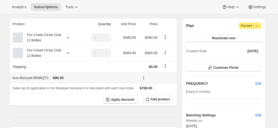
click at [146, 77] on icon at bounding box center [143, 77] width 5 height 5
click at [153, 86] on span "Edit" at bounding box center [155, 87] width 6 height 4
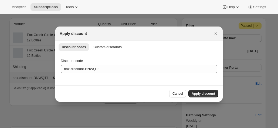
scroll to position [0, 0]
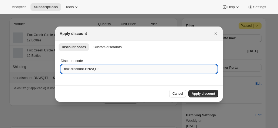
click at [112, 71] on input "box-discount-BNWQT1" at bounding box center [139, 68] width 156 height 9
click at [206, 93] on span "Apply discount" at bounding box center [202, 93] width 23 height 4
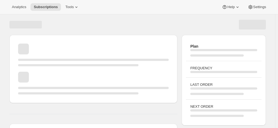
scroll to position [71, 0]
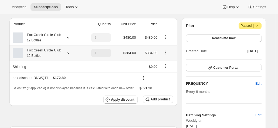
click at [62, 53] on div "Fox Creek Circle Club 12 Bottles" at bounding box center [46, 52] width 67 height 11
click at [66, 53] on icon at bounding box center [68, 52] width 5 height 5
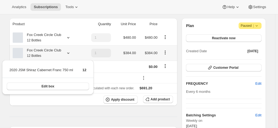
click at [66, 53] on icon at bounding box center [68, 52] width 5 height 5
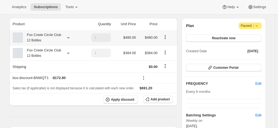
click at [66, 37] on icon at bounding box center [68, 37] width 5 height 5
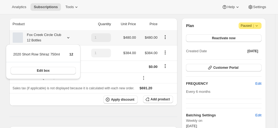
click at [66, 37] on icon at bounding box center [68, 37] width 5 height 5
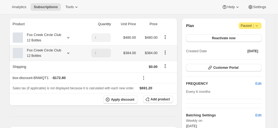
click at [68, 51] on icon at bounding box center [68, 52] width 5 height 5
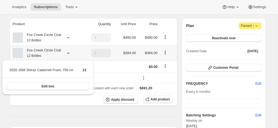
click at [68, 51] on icon at bounding box center [68, 52] width 5 height 5
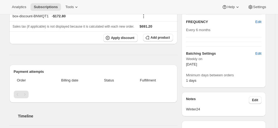
scroll to position [98, 0]
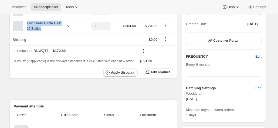
click at [257, 57] on span "Edit" at bounding box center [258, 56] width 6 height 5
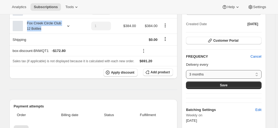
click at [212, 71] on select "3 months 4 months 6 months Custom..." at bounding box center [223, 74] width 75 height 9
drag, startPoint x: 208, startPoint y: 108, endPoint x: 205, endPoint y: 105, distance: 3.8
click at [208, 108] on h6 "Batching Settings" at bounding box center [220, 109] width 69 height 5
click at [207, 73] on select "3 months 4 months 6 months Custom..." at bounding box center [223, 74] width 75 height 9
select select "custom"
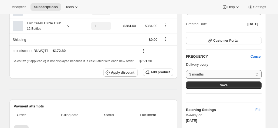
click at [187, 70] on select "3 months 4 months 6 months Custom..." at bounding box center [223, 74] width 75 height 9
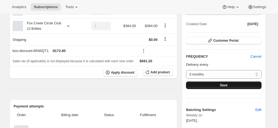
select select "MONTH"
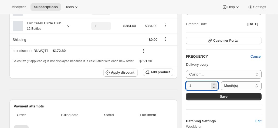
click at [200, 83] on input "1" at bounding box center [198, 85] width 24 height 9
type input "12"
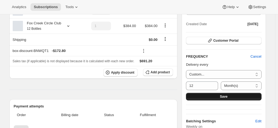
click at [225, 96] on span "Save" at bounding box center [224, 96] width 8 height 4
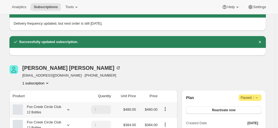
scroll to position [54, 0]
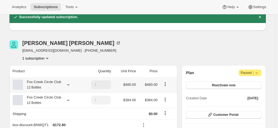
click at [47, 86] on div "Fox Creek Circle Club 12 Bottles" at bounding box center [42, 84] width 38 height 11
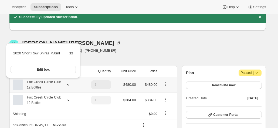
click at [47, 86] on div "Fox Creek Circle Club 12 Bottles" at bounding box center [42, 84] width 38 height 11
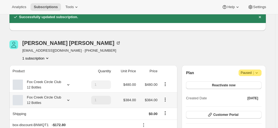
click at [50, 98] on div "Fox Creek Circle Club 12 Bottles" at bounding box center [42, 99] width 38 height 11
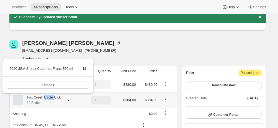
click at [50, 98] on div "Fox Creek Circle Club 12 Bottles" at bounding box center [42, 99] width 38 height 11
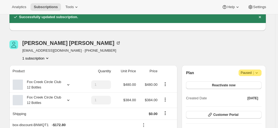
click at [232, 49] on div "Hugh Anderson few@twilight.net.au · +61419307722 1 subscription" at bounding box center [137, 50] width 256 height 20
click at [214, 84] on span "Reactivate now" at bounding box center [223, 85] width 23 height 4
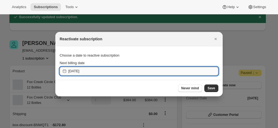
click at [109, 69] on input "[DATE]" at bounding box center [143, 71] width 150 height 9
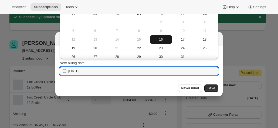
click at [163, 39] on span "16" at bounding box center [161, 39] width 18 height 4
drag, startPoint x: 195, startPoint y: 70, endPoint x: 187, endPoint y: 70, distance: 7.8
click at [195, 70] on input "2025-10-15" at bounding box center [143, 71] width 150 height 9
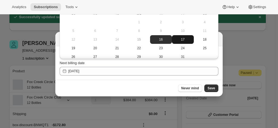
click at [176, 38] on span "17" at bounding box center [183, 39] width 18 height 4
type input "[DATE]"
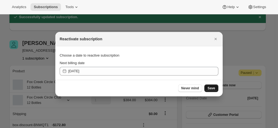
click at [210, 86] on span "Save" at bounding box center [211, 88] width 8 height 4
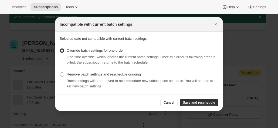
click at [209, 103] on span "Save and reschedule" at bounding box center [199, 102] width 32 height 4
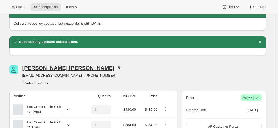
click at [45, 69] on div "Hugh Anderson" at bounding box center [71, 67] width 98 height 5
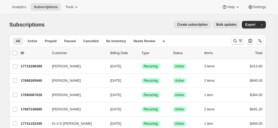
click at [242, 41] on icon "Search and filter results" at bounding box center [239, 40] width 5 height 5
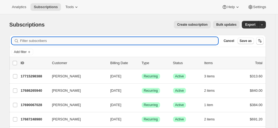
drag, startPoint x: 38, startPoint y: 36, endPoint x: 36, endPoint y: 38, distance: 2.9
click at [38, 36] on div "Filter subscribers Cancel Save as" at bounding box center [137, 41] width 256 height 12
click at [28, 42] on input "Filter subscribers" at bounding box center [119, 41] width 198 height 8
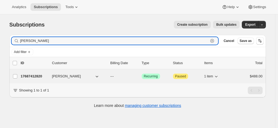
type input "brenton hawtin"
click at [35, 74] on p "17687412820" at bounding box center [34, 75] width 27 height 5
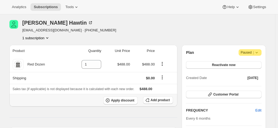
scroll to position [27, 0]
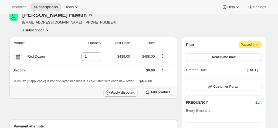
click at [162, 92] on span "Add product" at bounding box center [159, 92] width 19 height 4
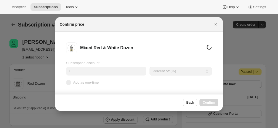
scroll to position [0, 0]
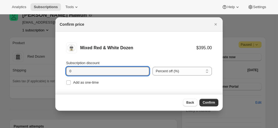
drag, startPoint x: 80, startPoint y: 71, endPoint x: 50, endPoint y: 66, distance: 30.4
type input "20"
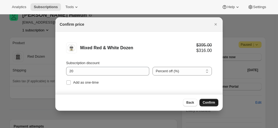
click at [209, 99] on button "Confirm" at bounding box center [208, 102] width 19 height 8
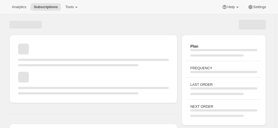
scroll to position [27, 0]
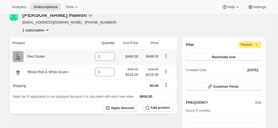
click at [167, 55] on icon "Product actions" at bounding box center [165, 55] width 5 height 5
drag, startPoint x: 107, startPoint y: 55, endPoint x: 90, endPoint y: 55, distance: 16.7
click at [91, 55] on td "1" at bounding box center [101, 56] width 29 height 15
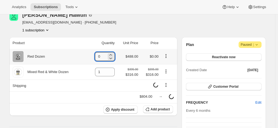
type input "0"
click at [166, 56] on icon "Product actions" at bounding box center [165, 55] width 5 height 5
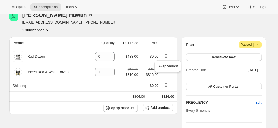
click at [146, 22] on div "Brenton Hawtin brentmandyhawtin@internode.on.net · +61417899633 1 subscription" at bounding box center [98, 22] width 179 height 20
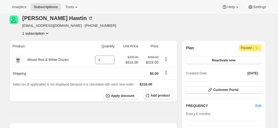
scroll to position [0, 0]
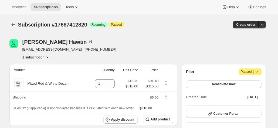
click at [175, 33] on div "Subscription #17687412820. This page is ready Subscription #17687412820 Success…" at bounding box center [137, 24] width 256 height 20
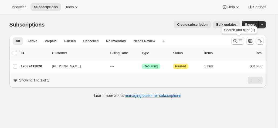
click at [242, 42] on icon "Search and filter results" at bounding box center [239, 40] width 5 height 5
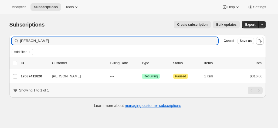
drag, startPoint x: 68, startPoint y: 39, endPoint x: 41, endPoint y: 59, distance: 34.2
click at [44, 56] on div "Filter subscribers brenton hawtin Clear Cancel Save as Add filter 0 selected Up…" at bounding box center [137, 59] width 256 height 48
drag, startPoint x: 49, startPoint y: 41, endPoint x: -13, endPoint y: 37, distance: 61.6
click at [0, 37] on html "Analytics Subscriptions Tools Help Settings Skip to content Subscriptions. This…" at bounding box center [139, 64] width 278 height 128
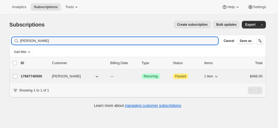
type input "[PERSON_NAME]"
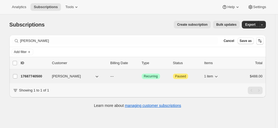
click at [33, 76] on p "17687740500" at bounding box center [34, 75] width 27 height 5
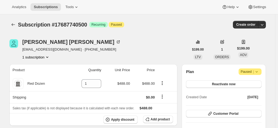
click at [137, 49] on div "Cherie Hearn chearn@powerup.com.au · +61414318063 1 subscription" at bounding box center [98, 49] width 179 height 20
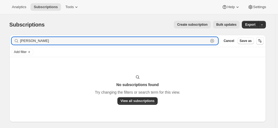
drag, startPoint x: 44, startPoint y: 43, endPoint x: -33, endPoint y: 24, distance: 78.5
click at [0, 24] on html "Analytics Subscriptions Tools Help Settings Skip to content Subscriptions. This…" at bounding box center [139, 64] width 278 height 128
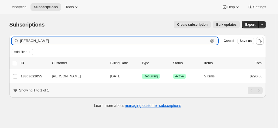
click at [46, 41] on input "[PERSON_NAME]" at bounding box center [114, 41] width 188 height 8
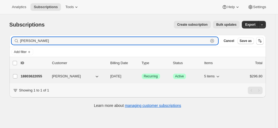
type input "[PERSON_NAME]"
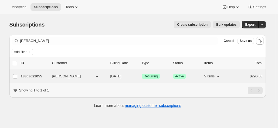
click at [38, 74] on p "18803622055" at bounding box center [34, 75] width 27 height 5
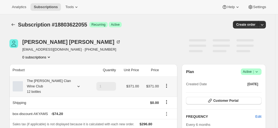
click at [49, 82] on div "The [PERSON_NAME] Clan Wine Club 12 bottles" at bounding box center [47, 86] width 49 height 16
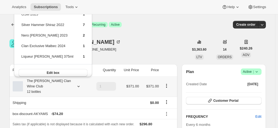
click at [49, 82] on div "The [PERSON_NAME] Clan Wine Club 12 bottles" at bounding box center [47, 86] width 49 height 16
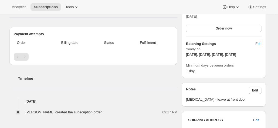
scroll to position [54, 0]
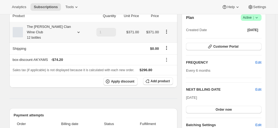
click at [45, 30] on div "The [PERSON_NAME] Clan Wine Club 12 bottles" at bounding box center [47, 32] width 49 height 16
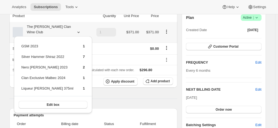
click at [45, 30] on div "The [PERSON_NAME] Clan Wine Club 12 bottles" at bounding box center [47, 32] width 49 height 16
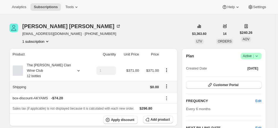
scroll to position [0, 0]
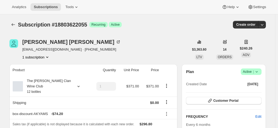
click at [134, 42] on div "[PERSON_NAME] [EMAIL_ADDRESS][DOMAIN_NAME] · [PHONE_NUMBER] 1 subscription" at bounding box center [98, 49] width 179 height 20
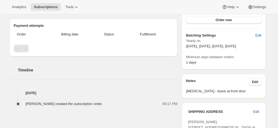
scroll to position [135, 0]
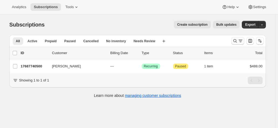
click at [235, 40] on icon "Search and filter results" at bounding box center [234, 40] width 5 height 5
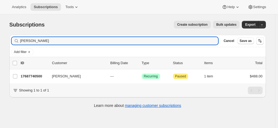
drag, startPoint x: 59, startPoint y: 43, endPoint x: 1, endPoint y: 39, distance: 58.6
click at [1, 39] on div "Subscriptions. This page is ready Subscriptions Create subscription Bulk update…" at bounding box center [137, 78] width 275 height 128
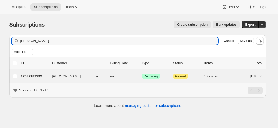
type input "[PERSON_NAME]"
click at [44, 73] on div "17689182292 [PERSON_NAME] --- Success Recurring Attention Paused 1 item $488.00" at bounding box center [142, 76] width 242 height 8
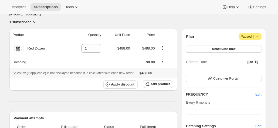
scroll to position [54, 0]
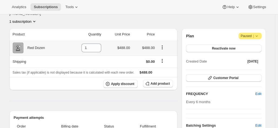
click at [40, 45] on div "Red Dozen" at bounding box center [34, 47] width 22 height 5
click at [164, 58] on icon "Shipping actions" at bounding box center [161, 60] width 5 height 5
click at [157, 81] on span "Add product" at bounding box center [159, 83] width 19 height 4
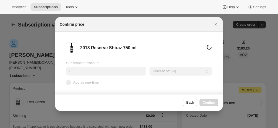
scroll to position [0, 0]
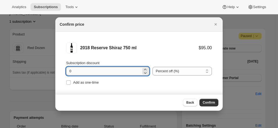
click at [110, 70] on input "0" at bounding box center [103, 71] width 75 height 9
click at [210, 105] on button "Confirm" at bounding box center [208, 102] width 19 height 8
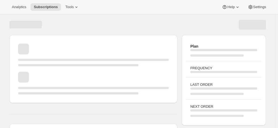
scroll to position [54, 0]
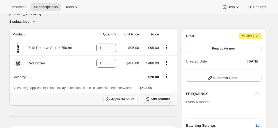
click at [156, 97] on span "Add product" at bounding box center [159, 99] width 19 height 4
click at [167, 44] on icon "Product actions" at bounding box center [166, 46] width 5 height 5
click at [66, 71] on th "Shipping" at bounding box center [49, 77] width 80 height 12
click at [167, 60] on icon "Product actions" at bounding box center [166, 62] width 5 height 5
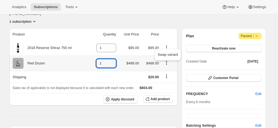
drag, startPoint x: 104, startPoint y: 43, endPoint x: 97, endPoint y: 43, distance: 7.0
click at [101, 59] on input "1" at bounding box center [102, 63] width 12 height 9
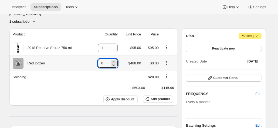
type input "0"
click at [165, 60] on icon "Product actions" at bounding box center [165, 62] width 5 height 5
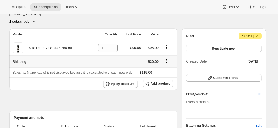
scroll to position [0, 0]
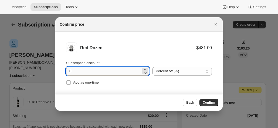
click at [94, 72] on input "0" at bounding box center [103, 71] width 75 height 9
drag, startPoint x: 91, startPoint y: 68, endPoint x: 41, endPoint y: 66, distance: 50.5
type input "20"
click at [208, 99] on button "Confirm" at bounding box center [208, 102] width 19 height 8
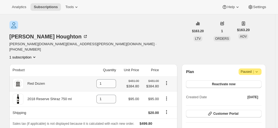
scroll to position [27, 0]
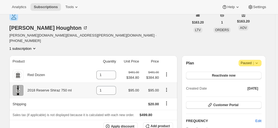
click at [167, 87] on icon "Product actions" at bounding box center [166, 89] width 5 height 5
drag, startPoint x: 98, startPoint y: 70, endPoint x: 85, endPoint y: 70, distance: 12.1
click at [91, 82] on td "1" at bounding box center [103, 89] width 29 height 15
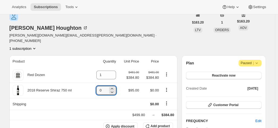
type input "0"
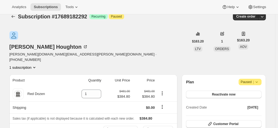
scroll to position [0, 0]
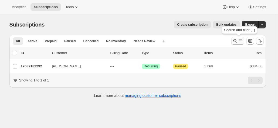
click at [236, 42] on icon "Search and filter results" at bounding box center [234, 40] width 5 height 5
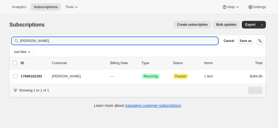
drag, startPoint x: 49, startPoint y: 36, endPoint x: -3, endPoint y: 33, distance: 51.9
click at [0, 33] on html "Analytics Subscriptions Tools Help Settings Skip to content Subscriptions. This…" at bounding box center [139, 64] width 278 height 128
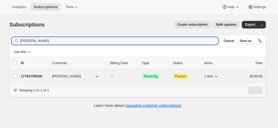
type input "[PERSON_NAME]"
click at [37, 74] on p "17763795028" at bounding box center [34, 75] width 27 height 5
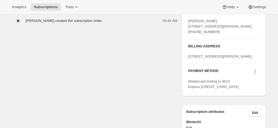
scroll to position [243, 0]
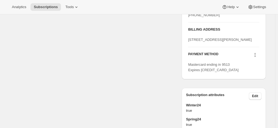
click at [212, 72] on span "Mastercard ending in 9513 Expires [CREDIT_CARD_DATA]" at bounding box center [213, 66] width 50 height 9
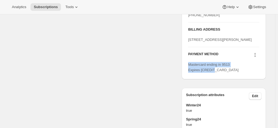
drag, startPoint x: 217, startPoint y: 86, endPoint x: 184, endPoint y: 79, distance: 33.8
click at [184, 79] on div "SHIPPING ADDRESS Edit [PERSON_NAME] [STREET_ADDRESS][PERSON_NAME] [PHONE_NUMBER…" at bounding box center [223, 32] width 84 height 94
click at [211, 79] on div "SHIPPING ADDRESS Edit [PERSON_NAME] [STREET_ADDRESS][PERSON_NAME] [PHONE_NUMBER…" at bounding box center [223, 32] width 84 height 94
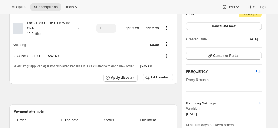
scroll to position [0, 0]
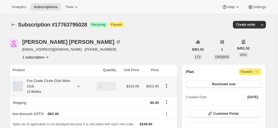
click at [55, 87] on div "Fox Creek Circle Club Wine Club 12 Bottles" at bounding box center [47, 86] width 49 height 16
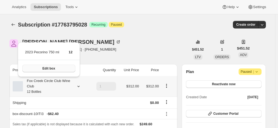
click at [51, 71] on button "Edit box" at bounding box center [48, 68] width 53 height 8
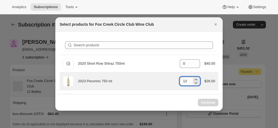
click at [187, 82] on input "12" at bounding box center [186, 81] width 12 height 9
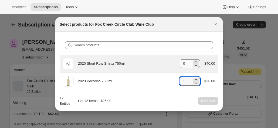
type input "1"
click at [185, 60] on input "0" at bounding box center [186, 63] width 12 height 9
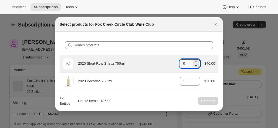
drag, startPoint x: 181, startPoint y: 60, endPoint x: 160, endPoint y: 60, distance: 21.0
click at [160, 60] on div "Default Title 2020 Short Row Shiraz 750ml gid://shopify/ProductVariant/42071335…" at bounding box center [139, 63] width 152 height 11
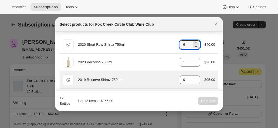
scroll to position [27, 0]
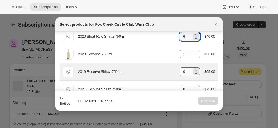
type input "6"
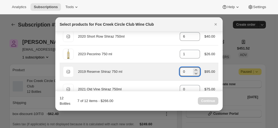
drag, startPoint x: 178, startPoint y: 70, endPoint x: 171, endPoint y: 70, distance: 7.0
click at [171, 70] on div "Default Title 2019 Reserve Shiraz 750 ml gid://shopify/ProductVariant/421012833…" at bounding box center [139, 71] width 152 height 11
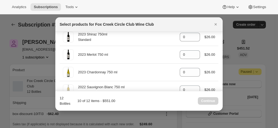
scroll to position [297, 0]
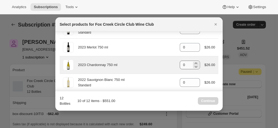
type input "3"
drag, startPoint x: 180, startPoint y: 64, endPoint x: 173, endPoint y: 63, distance: 6.2
click at [173, 63] on div "2023 Chardonnay 750 ml gid://shopify/ProductVariant/41594928857172 0 $26.00" at bounding box center [139, 64] width 152 height 11
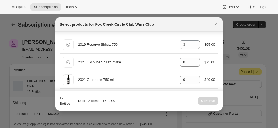
scroll to position [27, 0]
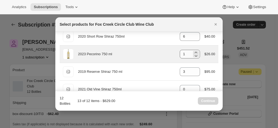
type input "3"
click at [186, 54] on input "1" at bounding box center [186, 54] width 12 height 9
click at [195, 56] on icon ":rj7:" at bounding box center [196, 56] width 3 height 2
type input "0"
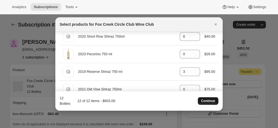
click at [210, 100] on span "Continue" at bounding box center [208, 100] width 14 height 4
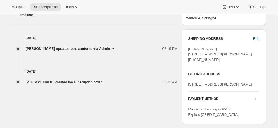
scroll to position [243, 0]
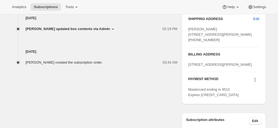
drag, startPoint x: 217, startPoint y: 52, endPoint x: 185, endPoint y: 26, distance: 41.4
click at [185, 26] on div "SHIPPING ADDRESS Edit Frances Warne 7 Ruby Street MOSMAN NSW, 2088 Australia +6…" at bounding box center [223, 57] width 84 height 94
copy span "Frances Warne 7 Ruby Street MOSMAN NSW, 2088 Australia +61409902268"
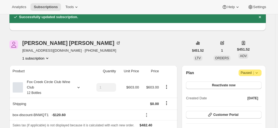
scroll to position [0, 0]
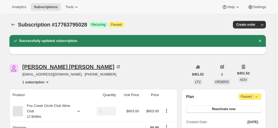
click at [117, 67] on icon at bounding box center [118, 66] width 3 height 3
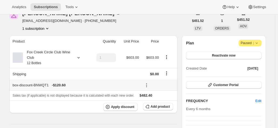
scroll to position [54, 0]
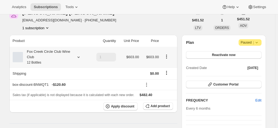
click at [64, 59] on div "Fox Creek Circle Club Wine Club 12 Bottles" at bounding box center [47, 57] width 49 height 16
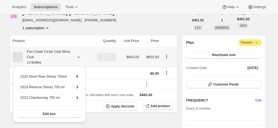
click at [64, 59] on div "Fox Creek Circle Club Wine Club 12 Bottles" at bounding box center [47, 57] width 49 height 16
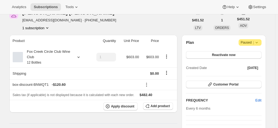
click at [218, 50] on div "Plan Attention Paused | Reactivate now Created Date Sep 11, 2025" at bounding box center [223, 55] width 75 height 32
click at [213, 56] on button "Reactivate now" at bounding box center [223, 55] width 75 height 8
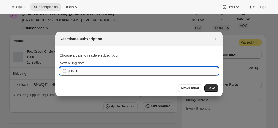
click at [109, 71] on input "2025-10-16" at bounding box center [143, 71] width 150 height 9
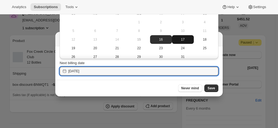
click at [176, 41] on span "17" at bounding box center [183, 39] width 18 height 4
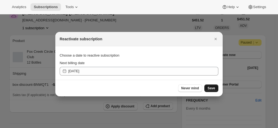
click at [215, 88] on span "Save" at bounding box center [211, 88] width 8 height 4
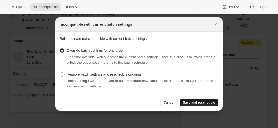
click at [198, 102] on span "Save and reschedule" at bounding box center [199, 102] width 32 height 4
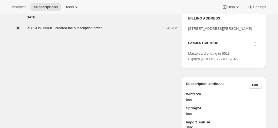
scroll to position [323, 0]
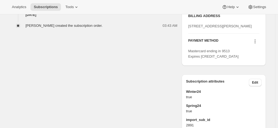
click at [255, 44] on icon at bounding box center [254, 41] width 5 height 5
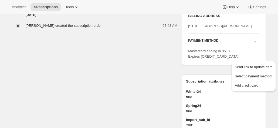
click at [255, 44] on icon at bounding box center [254, 41] width 5 height 5
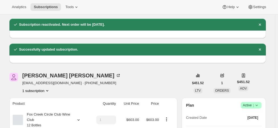
scroll to position [0, 0]
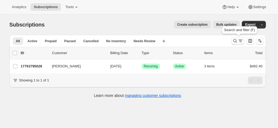
click at [234, 38] on button "Search and filter results" at bounding box center [237, 41] width 13 height 8
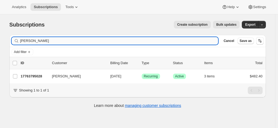
drag, startPoint x: 80, startPoint y: 41, endPoint x: 54, endPoint y: 40, distance: 25.4
click at [56, 40] on input "frances w" at bounding box center [119, 41] width 198 height 8
drag, startPoint x: 42, startPoint y: 39, endPoint x: -31, endPoint y: 35, distance: 72.4
click at [0, 35] on html "Analytics Subscriptions Tools Help Settings Skip to content Subscriptions. This…" at bounding box center [139, 64] width 278 height 128
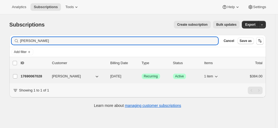
type input "david munro"
click at [36, 73] on p "17690067028" at bounding box center [34, 75] width 27 height 5
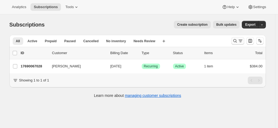
click at [240, 41] on icon "Search and filter results" at bounding box center [239, 40] width 5 height 5
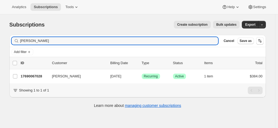
drag, startPoint x: 48, startPoint y: 40, endPoint x: 15, endPoint y: 36, distance: 33.7
click at [19, 36] on div "Filter subscribers [PERSON_NAME] Clear Cancel Save as" at bounding box center [137, 41] width 256 height 12
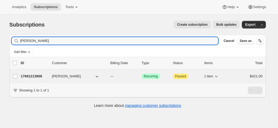
type input "[PERSON_NAME]"
click at [42, 78] on div "17691213908 [PERSON_NAME] --- Success Recurring Attention Paused 1 item $421.00" at bounding box center [142, 76] width 242 height 8
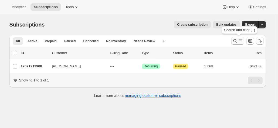
click at [235, 41] on icon "Search and filter results" at bounding box center [234, 40] width 5 height 5
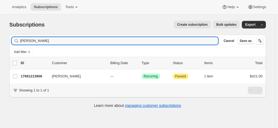
drag, startPoint x: 14, startPoint y: 39, endPoint x: -5, endPoint y: 38, distance: 19.4
click at [0, 38] on html "Analytics Subscriptions Tools Help Settings Skip to content Subscriptions. This…" at bounding box center [139, 64] width 278 height 128
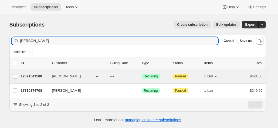
type input "[PERSON_NAME]"
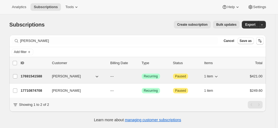
click at [40, 73] on p "17691541588" at bounding box center [34, 75] width 27 height 5
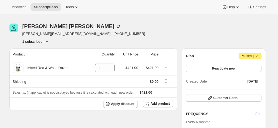
scroll to position [27, 0]
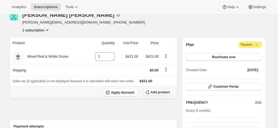
click at [156, 91] on span "Add product" at bounding box center [159, 92] width 19 height 4
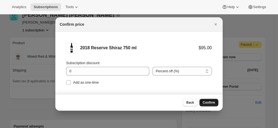
click at [205, 100] on button "Confirm" at bounding box center [208, 102] width 19 height 8
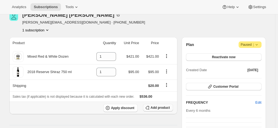
click at [165, 108] on span "Add product" at bounding box center [159, 107] width 19 height 4
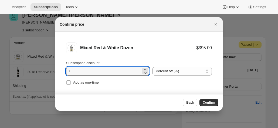
drag, startPoint x: 116, startPoint y: 71, endPoint x: 37, endPoint y: 65, distance: 79.5
type input "20"
click at [210, 102] on span "Confirm" at bounding box center [208, 102] width 12 height 4
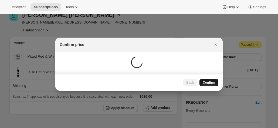
scroll to position [27, 0]
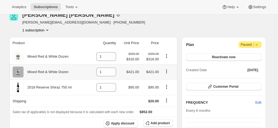
click at [168, 72] on icon "Product actions" at bounding box center [166, 70] width 5 height 5
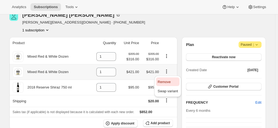
click at [166, 82] on span "Remove" at bounding box center [163, 82] width 13 height 4
type input "0"
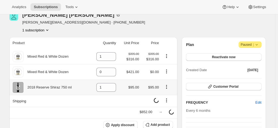
click at [165, 85] on icon "Product actions" at bounding box center [166, 86] width 5 height 5
click at [163, 94] on span "Remove" at bounding box center [167, 96] width 20 height 5
type input "0"
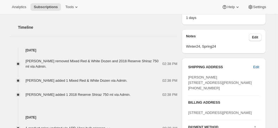
scroll to position [216, 0]
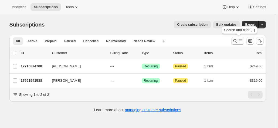
click at [237, 37] on button "Search and filter results" at bounding box center [237, 41] width 13 height 8
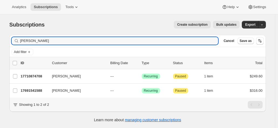
drag, startPoint x: 40, startPoint y: 37, endPoint x: -9, endPoint y: 37, distance: 49.1
click at [0, 37] on html "Analytics Subscriptions Tools Help Settings Skip to content Subscriptions. This…" at bounding box center [139, 64] width 278 height 128
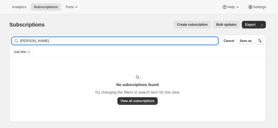
click at [38, 40] on input "[PERSON_NAME]" at bounding box center [119, 41] width 198 height 8
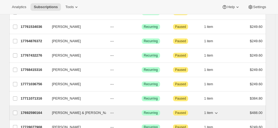
scroll to position [585, 0]
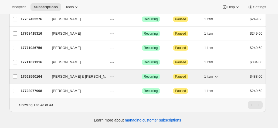
type input "[PERSON_NAME]"
click at [45, 74] on p "17692590164" at bounding box center [34, 76] width 27 height 5
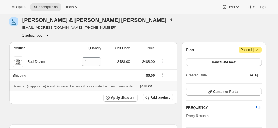
scroll to position [27, 0]
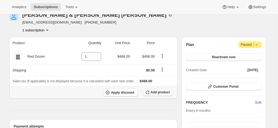
click at [157, 90] on span "Add product" at bounding box center [159, 92] width 19 height 4
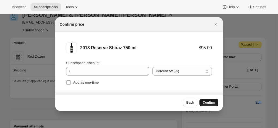
click at [208, 104] on span "Confirm" at bounding box center [208, 102] width 12 height 4
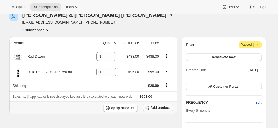
click at [157, 104] on button "Add product" at bounding box center [158, 108] width 30 height 8
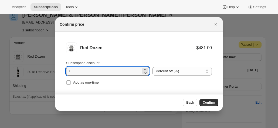
drag, startPoint x: 83, startPoint y: 71, endPoint x: 36, endPoint y: 68, distance: 47.1
type input "20"
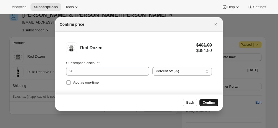
click at [207, 100] on button "Confirm" at bounding box center [208, 102] width 19 height 8
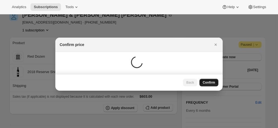
scroll to position [27, 0]
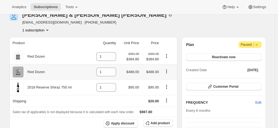
click at [167, 71] on icon "Product actions" at bounding box center [166, 70] width 5 height 5
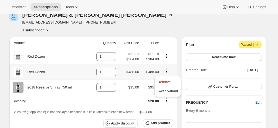
click at [167, 82] on span "Remove" at bounding box center [163, 82] width 13 height 4
type input "0"
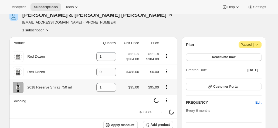
click at [167, 87] on icon "Product actions" at bounding box center [166, 86] width 5 height 5
click at [165, 97] on span "Remove" at bounding box center [163, 97] width 13 height 4
type input "0"
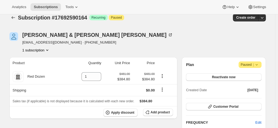
scroll to position [0, 0]
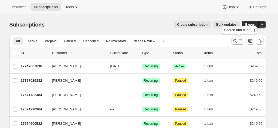
click at [236, 38] on button "Search and filter results" at bounding box center [237, 41] width 13 height 8
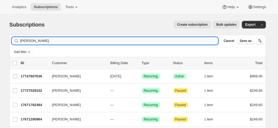
click at [66, 41] on input "steve" at bounding box center [119, 41] width 198 height 8
click at [13, 38] on div "steve Clear" at bounding box center [115, 41] width 206 height 8
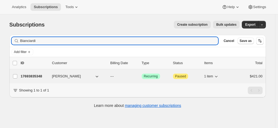
type input "Bianciardi"
click at [40, 73] on p "17693835348" at bounding box center [34, 75] width 27 height 5
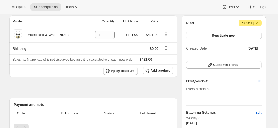
scroll to position [54, 0]
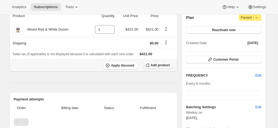
click at [163, 66] on span "Add product" at bounding box center [159, 65] width 19 height 4
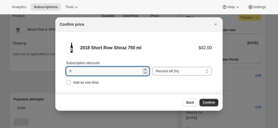
click at [79, 71] on input "0" at bounding box center [103, 71] width 75 height 9
drag, startPoint x: 72, startPoint y: 69, endPoint x: 59, endPoint y: 68, distance: 13.0
click at [60, 68] on li "2018 Short Row Shiraz 750 ml $42.00 Subscription discount 0 Percent off (%) Amo…" at bounding box center [138, 64] width 167 height 65
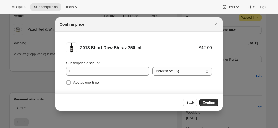
click at [210, 98] on button "Confirm" at bounding box center [208, 102] width 19 height 8
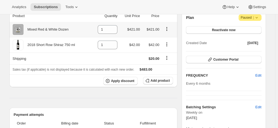
click at [167, 28] on icon "Product actions" at bounding box center [166, 28] width 5 height 5
click at [154, 80] on span "Add product" at bounding box center [159, 80] width 19 height 4
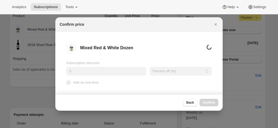
scroll to position [0, 0]
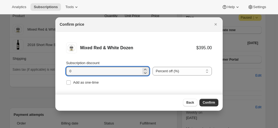
drag, startPoint x: 89, startPoint y: 70, endPoint x: 37, endPoint y: 66, distance: 52.7
type input "20"
click at [215, 104] on button "Confirm" at bounding box center [208, 102] width 19 height 8
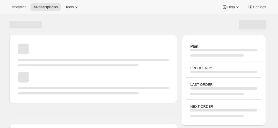
scroll to position [54, 0]
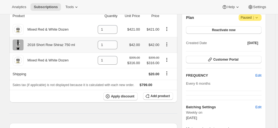
click at [167, 45] on icon "Product actions" at bounding box center [166, 45] width 1 height 1
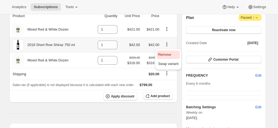
click at [164, 56] on span "Remove" at bounding box center [164, 54] width 13 height 4
type input "0"
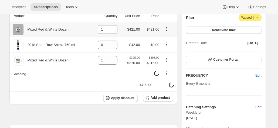
click at [165, 28] on icon "Product actions" at bounding box center [166, 28] width 5 height 5
click at [164, 39] on span "Remove" at bounding box center [164, 39] width 13 height 4
type input "0"
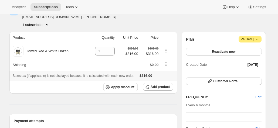
scroll to position [0, 0]
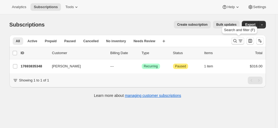
click at [236, 42] on icon "Search and filter results" at bounding box center [235, 41] width 4 height 4
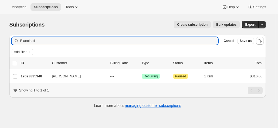
drag, startPoint x: 37, startPoint y: 40, endPoint x: -9, endPoint y: 40, distance: 45.8
click at [0, 40] on html "Analytics Subscriptions Tools Help Settings Skip to content Subscriptions. This…" at bounding box center [139, 64] width 278 height 128
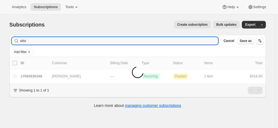
type input "silvi"
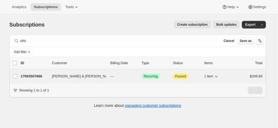
click at [46, 77] on p "17693507668" at bounding box center [34, 75] width 27 height 5
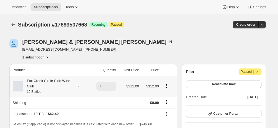
click at [59, 81] on div "Fox Creek Circle Club Wine Club 12 Bottles" at bounding box center [47, 86] width 49 height 16
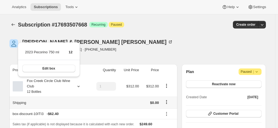
click at [101, 102] on td at bounding box center [103, 102] width 29 height 12
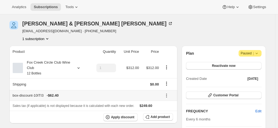
scroll to position [27, 0]
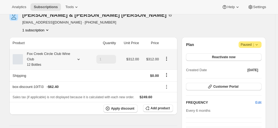
click at [62, 54] on div "Fox Creek Circle Club Wine Club 12 Bottles" at bounding box center [47, 59] width 49 height 16
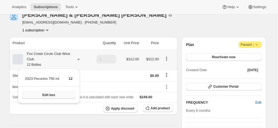
click at [55, 96] on button "Edit box" at bounding box center [48, 95] width 53 height 8
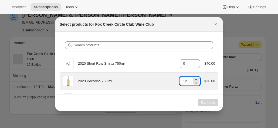
click at [187, 79] on input "12" at bounding box center [186, 81] width 12 height 9
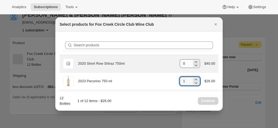
type input "1"
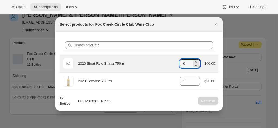
drag, startPoint x: 185, startPoint y: 63, endPoint x: 169, endPoint y: 60, distance: 15.6
click at [169, 60] on div "Default Title 2020 Short Row Shiraz 750ml gid://shopify/ProductVariant/42071335…" at bounding box center [139, 63] width 152 height 11
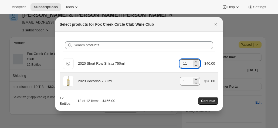
type input "11"
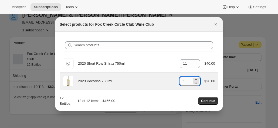
click at [182, 80] on input "1" at bounding box center [186, 81] width 12 height 9
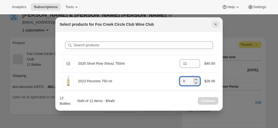
type input "0"
click at [214, 26] on icon "Close" at bounding box center [215, 24] width 5 height 5
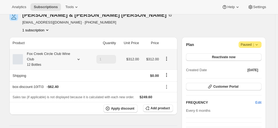
click at [71, 59] on div "Fox Creek Circle Club Wine Club 12 Bottles" at bounding box center [47, 59] width 49 height 16
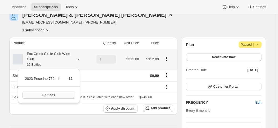
click at [54, 94] on span "Edit box" at bounding box center [48, 94] width 13 height 4
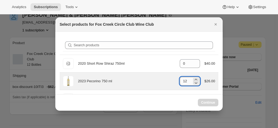
click at [188, 81] on input "12" at bounding box center [186, 81] width 12 height 9
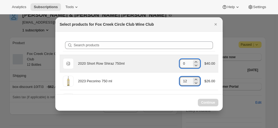
click at [186, 61] on input "0" at bounding box center [186, 63] width 12 height 9
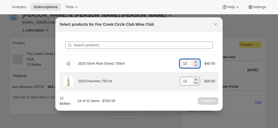
type input "12"
click at [184, 82] on input "12" at bounding box center [186, 81] width 12 height 9
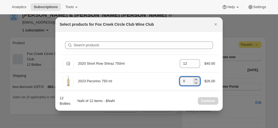
type input "0"
click at [214, 24] on icon "Close" at bounding box center [215, 24] width 5 height 5
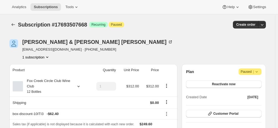
scroll to position [27, 0]
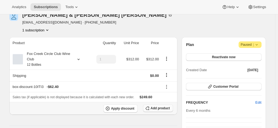
click at [154, 110] on button "Add product" at bounding box center [158, 108] width 30 height 8
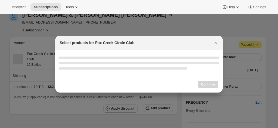
scroll to position [0, 0]
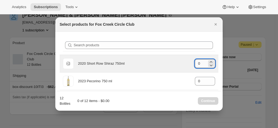
click at [200, 65] on input "0" at bounding box center [201, 63] width 12 height 9
drag, startPoint x: 200, startPoint y: 63, endPoint x: 187, endPoint y: 63, distance: 13.5
click at [189, 63] on div "Default Title 2020 Short Row Shiraz 750ml gid://shopify/ProductVariant/42071335…" at bounding box center [139, 63] width 152 height 11
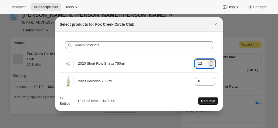
type input "12"
click at [210, 97] on div "12 Bottles 12 of 12 items - $480.00 Continue" at bounding box center [139, 100] width 159 height 11
click at [209, 98] on button "Continue" at bounding box center [208, 101] width 20 height 8
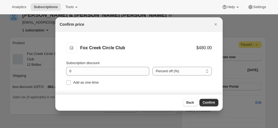
click at [206, 98] on div "Back Confirm" at bounding box center [138, 102] width 167 height 16
click at [207, 102] on span "Confirm" at bounding box center [208, 102] width 12 height 4
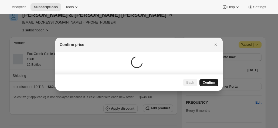
scroll to position [27, 0]
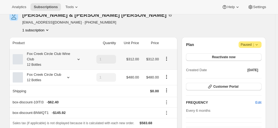
click at [167, 58] on icon "Product actions" at bounding box center [166, 58] width 5 height 5
click at [165, 58] on icon "Product actions" at bounding box center [166, 58] width 5 height 5
click at [80, 58] on icon at bounding box center [78, 58] width 5 height 5
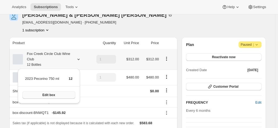
click at [47, 93] on span "Edit box" at bounding box center [48, 94] width 13 height 4
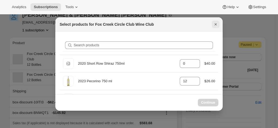
click at [216, 26] on icon "Close" at bounding box center [215, 24] width 5 height 5
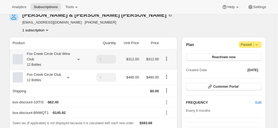
click at [166, 58] on icon "Product actions" at bounding box center [166, 58] width 5 height 5
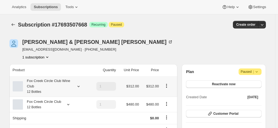
click at [168, 85] on icon "Product actions" at bounding box center [166, 85] width 5 height 5
click at [167, 104] on span "Remove" at bounding box center [167, 105] width 13 height 4
type input "0"
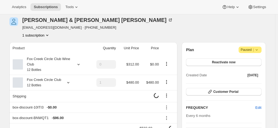
scroll to position [27, 0]
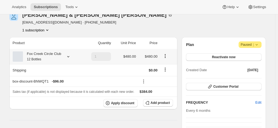
click at [58, 57] on div "Fox Creek Circle Club 12 Bottles" at bounding box center [42, 56] width 38 height 11
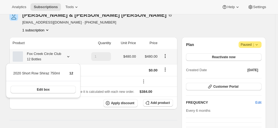
click at [58, 57] on div "Fox Creek Circle Club 12 Bottles" at bounding box center [42, 56] width 38 height 11
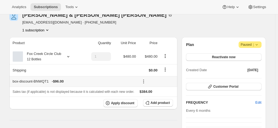
click at [46, 80] on div "box-discount-BNWQT1 - $96.00" at bounding box center [74, 80] width 123 height 5
click at [144, 80] on icon at bounding box center [143, 80] width 5 height 5
click at [153, 90] on span "Edit" at bounding box center [155, 91] width 6 height 4
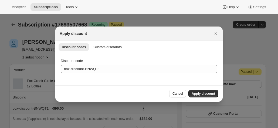
scroll to position [0, 0]
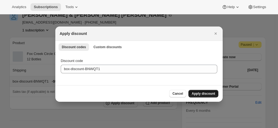
click at [200, 91] on span "Apply discount" at bounding box center [202, 93] width 23 height 4
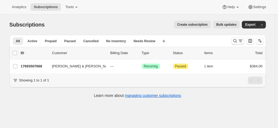
click at [236, 40] on icon "Search and filter results" at bounding box center [234, 40] width 5 height 5
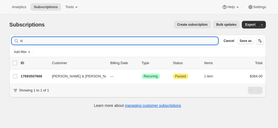
type input "s"
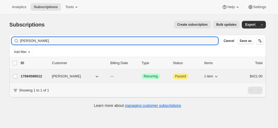
type input "[PERSON_NAME]"
click at [36, 77] on p "17694589012" at bounding box center [34, 75] width 27 height 5
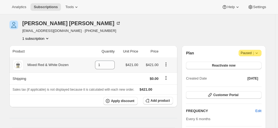
scroll to position [27, 0]
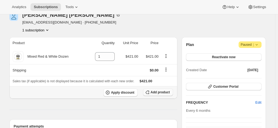
click at [157, 91] on span "Add product" at bounding box center [159, 92] width 19 height 4
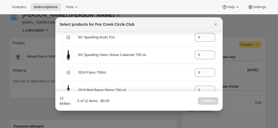
scroll to position [189, 0]
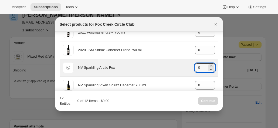
drag, startPoint x: 198, startPoint y: 69, endPoint x: 189, endPoint y: 69, distance: 9.7
click at [189, 69] on div "Default Title NV Sparkling Arctic Fox gid://shopify/ProductVariant/421290083287…" at bounding box center [139, 67] width 152 height 11
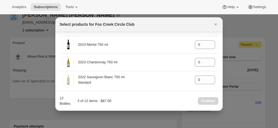
scroll to position [299, 0]
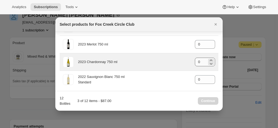
type input "3"
drag, startPoint x: 197, startPoint y: 60, endPoint x: 186, endPoint y: 60, distance: 10.8
click at [186, 60] on div "2023 Chardonnay 750 ml gid://shopify/ProductVariant/41594928857172 0" at bounding box center [139, 61] width 152 height 11
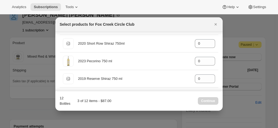
scroll to position [27, 0]
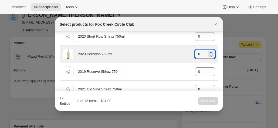
drag, startPoint x: 196, startPoint y: 53, endPoint x: 187, endPoint y: 54, distance: 9.2
click at [187, 54] on div "2023 Pecorino 750 ml gid://shopify/ProductVariant/41594933280852 0" at bounding box center [139, 54] width 152 height 11
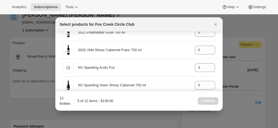
scroll to position [216, 0]
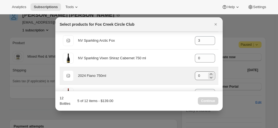
type input "2"
drag, startPoint x: 198, startPoint y: 74, endPoint x: 184, endPoint y: 75, distance: 14.1
click at [184, 75] on div "Default Title 2024 Fiano 750ml gid://shopify/ProductVariant/42034303664212 0" at bounding box center [139, 75] width 152 height 11
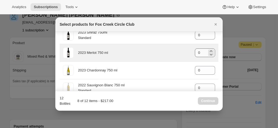
scroll to position [297, 0]
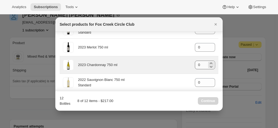
type input "3"
drag, startPoint x: 197, startPoint y: 64, endPoint x: 187, endPoint y: 64, distance: 10.5
click at [187, 64] on div "2023 Chardonnay 750 ml gid://shopify/ProductVariant/41594928857172 0" at bounding box center [139, 64] width 152 height 11
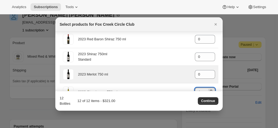
scroll to position [243, 0]
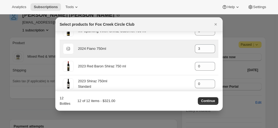
type input "4"
click at [191, 48] on div "Default Title 2024 Fiano 750ml gid://shopify/ProductVariant/42034303664212 3" at bounding box center [139, 48] width 152 height 11
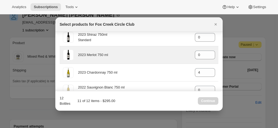
scroll to position [297, 0]
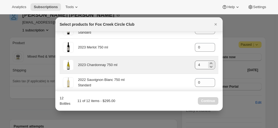
type input "2"
drag, startPoint x: 197, startPoint y: 64, endPoint x: 188, endPoint y: 64, distance: 8.6
click at [188, 64] on div "2023 Chardonnay 750 ml gid://shopify/ProductVariant/41594928857172 4" at bounding box center [139, 64] width 152 height 11
drag, startPoint x: 199, startPoint y: 63, endPoint x: 187, endPoint y: 64, distance: 12.2
click at [188, 63] on div "2023 Chardonnay 750 ml gid://shopify/ProductVariant/41594928857172 3" at bounding box center [139, 64] width 152 height 11
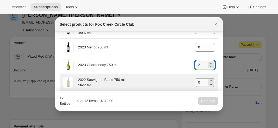
type input "2"
drag, startPoint x: 198, startPoint y: 79, endPoint x: 188, endPoint y: 80, distance: 10.3
click at [188, 80] on div "2022 Sauvignon Blanc 750 ml Standard gid://shopify/ProductVariant/4159251303637…" at bounding box center [139, 82] width 152 height 11
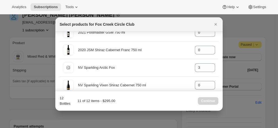
scroll to position [216, 0]
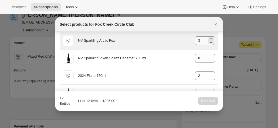
type input "2"
drag, startPoint x: 201, startPoint y: 40, endPoint x: 193, endPoint y: 40, distance: 7.5
click at [195, 40] on input "3" at bounding box center [201, 40] width 12 height 9
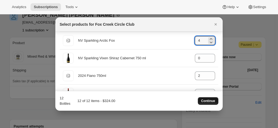
type input "4"
click at [202, 99] on span "Continue" at bounding box center [208, 100] width 14 height 4
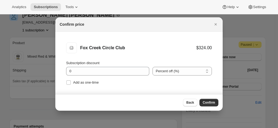
click at [210, 100] on button "Confirm" at bounding box center [208, 102] width 19 height 8
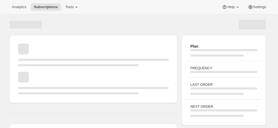
scroll to position [27, 0]
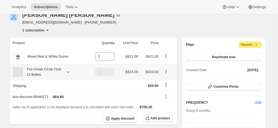
click at [64, 71] on div at bounding box center [67, 71] width 8 height 5
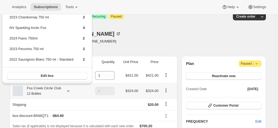
scroll to position [0, 0]
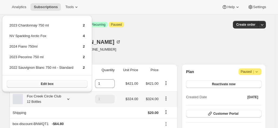
click at [47, 82] on span "Edit box" at bounding box center [47, 83] width 13 height 4
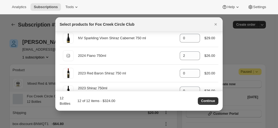
scroll to position [243, 0]
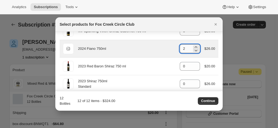
click at [180, 48] on input "2" at bounding box center [186, 48] width 12 height 9
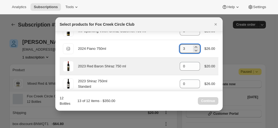
scroll to position [216, 0]
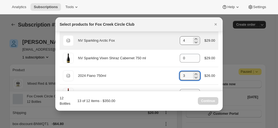
type input "3"
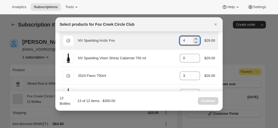
drag, startPoint x: 187, startPoint y: 38, endPoint x: 166, endPoint y: 37, distance: 21.3
click at [168, 37] on div "Default Title NV Sparkling Arctic Fox gid://shopify/ProductVariant/421290083287…" at bounding box center [139, 40] width 152 height 11
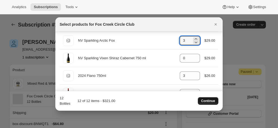
type input "3"
click at [210, 100] on span "Continue" at bounding box center [208, 100] width 14 height 4
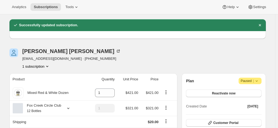
scroll to position [27, 0]
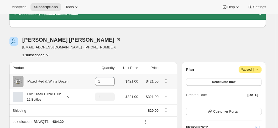
click at [168, 79] on icon "Product actions" at bounding box center [165, 80] width 5 height 5
drag, startPoint x: 102, startPoint y: 82, endPoint x: 92, endPoint y: 82, distance: 9.2
click at [93, 82] on td "1" at bounding box center [101, 81] width 29 height 15
type input "0"
click at [166, 80] on icon "Product actions" at bounding box center [165, 80] width 5 height 5
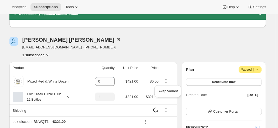
click at [177, 44] on div "[PERSON_NAME] [EMAIL_ADDRESS][DOMAIN_NAME] · [PHONE_NUMBER] 1 subscription" at bounding box center [98, 47] width 179 height 20
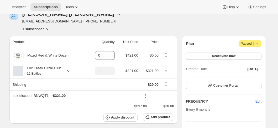
scroll to position [54, 0]
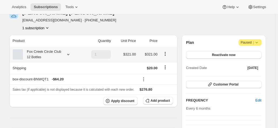
click at [70, 55] on icon at bounding box center [68, 53] width 5 height 5
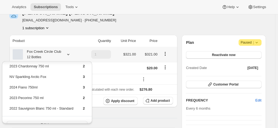
scroll to position [0, 0]
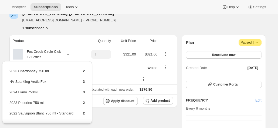
click at [100, 23] on div "[PERSON_NAME] [EMAIL_ADDRESS][DOMAIN_NAME] · [PHONE_NUMBER] 1 subscription" at bounding box center [98, 20] width 179 height 20
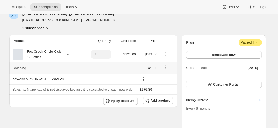
click at [167, 67] on icon "Shipping actions" at bounding box center [164, 66] width 5 height 5
click at [164, 76] on span "Edit shipping rate" at bounding box center [165, 77] width 27 height 4
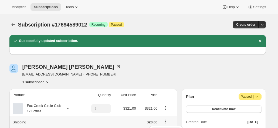
scroll to position [54, 0]
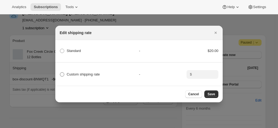
click at [97, 70] on label "Custom shipping rate" at bounding box center [80, 74] width 40 height 8
click at [60, 72] on input "Custom shipping rate" at bounding box center [60, 72] width 0 height 0
radio input "true"
click at [206, 75] on input ":rpl:" at bounding box center [201, 74] width 17 height 9
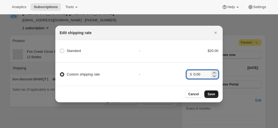
type input "0.00"
click at [213, 93] on button "Save" at bounding box center [211, 94] width 14 height 8
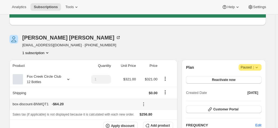
click at [144, 103] on icon at bounding box center [143, 103] width 5 height 5
click at [155, 80] on button "Edit" at bounding box center [158, 84] width 16 height 9
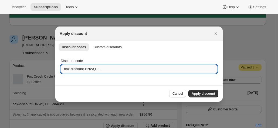
click at [113, 68] on input "box-discount-BNWQT1" at bounding box center [139, 68] width 156 height 9
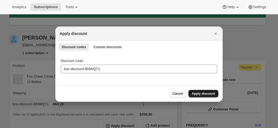
click at [202, 94] on span "Apply discount" at bounding box center [202, 93] width 23 height 4
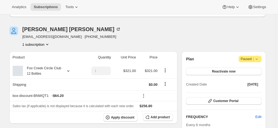
scroll to position [54, 0]
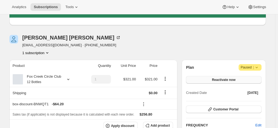
click at [218, 82] on button "Reactivate now" at bounding box center [223, 80] width 75 height 8
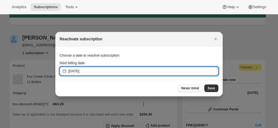
click at [133, 73] on input "[DATE]" at bounding box center [143, 71] width 150 height 9
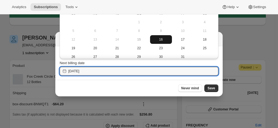
click at [163, 40] on span "16" at bounding box center [161, 39] width 18 height 4
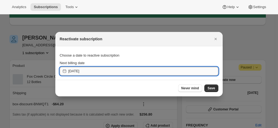
click at [182, 69] on input "2025-10-15" at bounding box center [143, 71] width 150 height 9
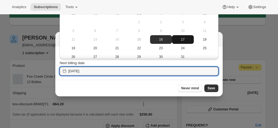
click at [175, 40] on span "17" at bounding box center [183, 39] width 18 height 4
type input "[DATE]"
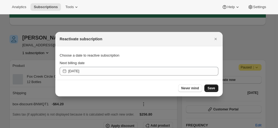
click at [212, 87] on span "Save" at bounding box center [211, 88] width 8 height 4
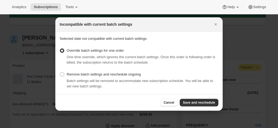
click at [202, 98] on div "Cancel Save and reschedule" at bounding box center [138, 102] width 167 height 16
click at [202, 100] on button "Save and reschedule" at bounding box center [199, 102] width 39 height 8
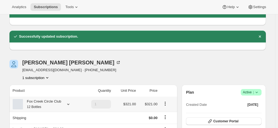
click at [60, 103] on div "Fox Creek Circle Club 12 Bottles" at bounding box center [42, 103] width 38 height 11
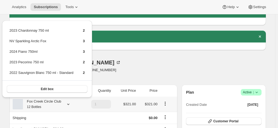
click at [59, 103] on div "Fox Creek Circle Club 12 Bottles" at bounding box center [42, 103] width 38 height 11
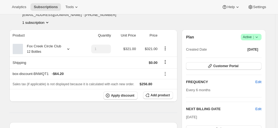
scroll to position [135, 0]
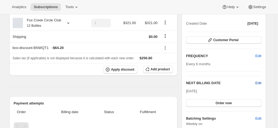
click at [258, 82] on span "Edit" at bounding box center [258, 82] width 6 height 5
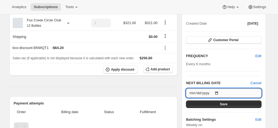
click at [217, 92] on input "2025-10-17" at bounding box center [223, 92] width 75 height 9
type input "[DATE]"
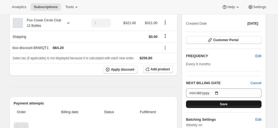
click at [222, 105] on span "Save" at bounding box center [224, 104] width 8 height 4
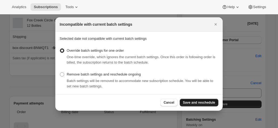
click at [192, 101] on span "Save and reschedule" at bounding box center [199, 102] width 32 height 4
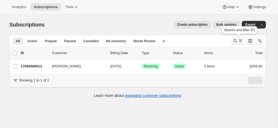
click at [233, 43] on button "Search and filter results" at bounding box center [237, 41] width 13 height 8
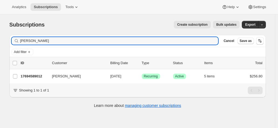
click at [79, 36] on div "Filter subscribers [PERSON_NAME] sem Clear Cancel Save as" at bounding box center [137, 41] width 256 height 12
drag, startPoint x: 57, startPoint y: 40, endPoint x: 1, endPoint y: 38, distance: 56.9
click at [5, 38] on div "Subscriptions. This page is ready Subscriptions Create subscription Bulk update…" at bounding box center [137, 63] width 269 height 99
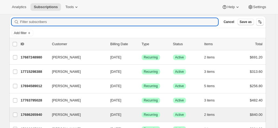
scroll to position [27, 0]
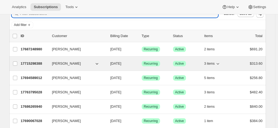
click at [38, 63] on p "17715298388" at bounding box center [34, 63] width 27 height 5
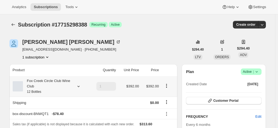
click at [42, 82] on div "Fox Creek Circle Club Wine Club 12 Bottles" at bounding box center [47, 86] width 49 height 16
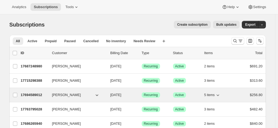
click at [67, 95] on span "[PERSON_NAME]" at bounding box center [66, 94] width 29 height 5
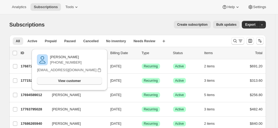
click at [59, 79] on button "View customer" at bounding box center [69, 81] width 65 height 8
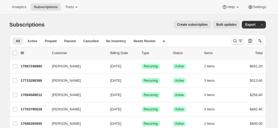
click at [237, 40] on icon "Search and filter results" at bounding box center [234, 40] width 5 height 5
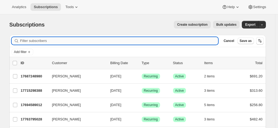
click at [77, 42] on input "Filter subscribers" at bounding box center [119, 41] width 198 height 8
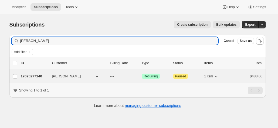
type input "[PERSON_NAME]"
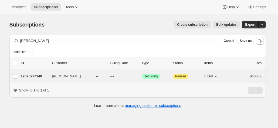
click at [39, 75] on p "17695277140" at bounding box center [34, 75] width 27 height 5
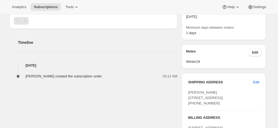
scroll to position [162, 0]
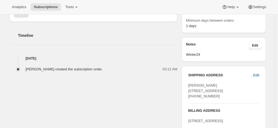
drag, startPoint x: 204, startPoint y: 100, endPoint x: 188, endPoint y: 85, distance: 21.6
click at [188, 85] on div "SHIPPING ADDRESS Edit [PERSON_NAME] [STREET_ADDRESS] [PHONE_NUMBER] BILLING ADD…" at bounding box center [223, 113] width 84 height 94
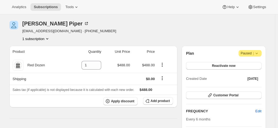
scroll to position [27, 0]
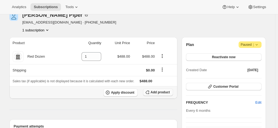
click at [155, 93] on span "Add product" at bounding box center [159, 92] width 19 height 4
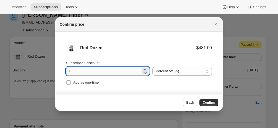
drag, startPoint x: 97, startPoint y: 68, endPoint x: 71, endPoint y: 68, distance: 25.9
click at [80, 68] on input "0" at bounding box center [103, 71] width 75 height 9
drag, startPoint x: 73, startPoint y: 69, endPoint x: 54, endPoint y: 66, distance: 19.4
click at [62, 70] on li "Red Dozen $481.00 Subscription discount 0 Percent off (%) Amount off ($) Percen…" at bounding box center [138, 64] width 167 height 65
type input "20"
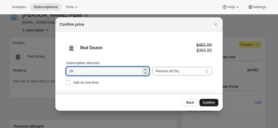
click at [210, 102] on span "Confirm" at bounding box center [208, 102] width 12 height 4
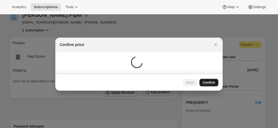
scroll to position [27, 0]
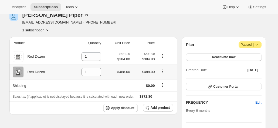
click at [161, 70] on icon "Product actions" at bounding box center [161, 70] width 5 height 5
drag, startPoint x: 88, startPoint y: 71, endPoint x: 70, endPoint y: 71, distance: 17.5
click at [77, 71] on td "1" at bounding box center [85, 71] width 36 height 15
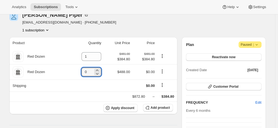
type input "0"
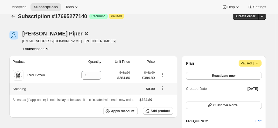
scroll to position [0, 0]
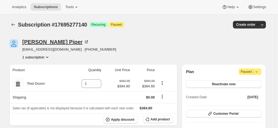
click at [84, 41] on icon at bounding box center [86, 41] width 5 height 5
click at [84, 42] on icon at bounding box center [86, 41] width 5 height 5
click at [84, 44] on icon at bounding box center [86, 41] width 5 height 5
click at [41, 56] on button "1 subscription" at bounding box center [35, 56] width 27 height 5
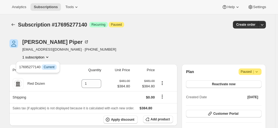
click at [41, 56] on button "1 subscription" at bounding box center [35, 56] width 27 height 5
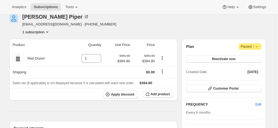
scroll to position [54, 0]
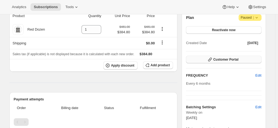
click at [208, 58] on button "Customer Portal" at bounding box center [223, 60] width 75 height 8
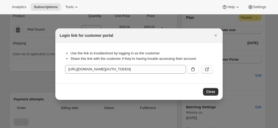
click at [206, 68] on icon ":rhg:" at bounding box center [206, 69] width 3 height 3
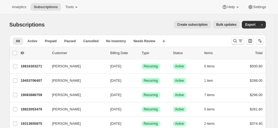
click at [239, 41] on icon "Search and filter results" at bounding box center [239, 40] width 5 height 5
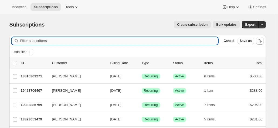
click at [34, 40] on input "Filter subscribers" at bounding box center [119, 41] width 198 height 8
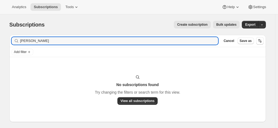
type input "[PERSON_NAME]"
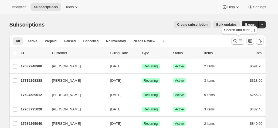
click at [233, 40] on icon "Search and filter results" at bounding box center [234, 40] width 5 height 5
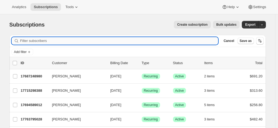
click at [46, 40] on input "Filter subscribers" at bounding box center [119, 41] width 198 height 8
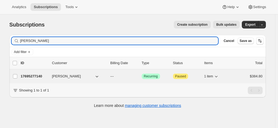
type input "[PERSON_NAME]"
click at [45, 74] on p "17695277140" at bounding box center [34, 75] width 27 height 5
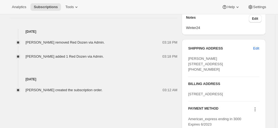
scroll to position [189, 0]
drag, startPoint x: 209, startPoint y: 74, endPoint x: 184, endPoint y: 53, distance: 31.8
click at [184, 53] on div "SHIPPING ADDRESS Edit [PERSON_NAME] [STREET_ADDRESS] [PHONE_NUMBER] BILLING ADD…" at bounding box center [223, 86] width 84 height 94
copy span "[PERSON_NAME] [STREET_ADDRESS] [PHONE_NUMBER]"
click at [221, 72] on div "[PERSON_NAME] [STREET_ADDRESS] [PHONE_NUMBER]" at bounding box center [223, 64] width 71 height 16
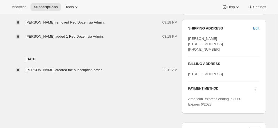
scroll to position [243, 0]
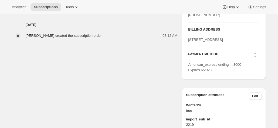
click at [256, 57] on icon at bounding box center [254, 54] width 5 height 5
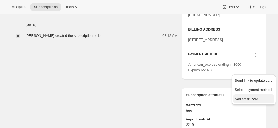
click at [243, 97] on span "Add credit card" at bounding box center [246, 99] width 23 height 4
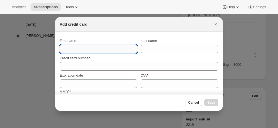
click at [78, 49] on input "First name" at bounding box center [99, 48] width 78 height 9
paste input "[PERSON_NAME] [STREET_ADDRESS] [PHONE_NUMBER]"
drag, startPoint x: 80, startPoint y: 49, endPoint x: -11, endPoint y: 41, distance: 91.4
click at [0, 41] on html "Analytics Subscriptions Tools Help Settings Skip to content Subscription #17695…" at bounding box center [139, 64] width 278 height 128
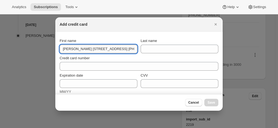
click at [83, 49] on input "[PERSON_NAME] [STREET_ADDRESS] [PHONE_NUMBER]" at bounding box center [99, 48] width 78 height 9
type input "SA, 5171 Australia [PHONE_NUMBER]"
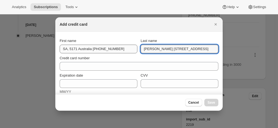
type input "[PERSON_NAME] [STREET_ADDRESS]"
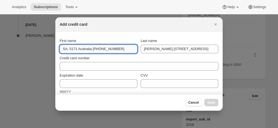
click at [103, 50] on input "SA, 5171 Australia [PHONE_NUMBER]" at bounding box center [99, 48] width 78 height 9
drag, startPoint x: 120, startPoint y: 49, endPoint x: 19, endPoint y: 44, distance: 101.5
paste input "[PERSON_NAME] [STREET_ADDRESS]"
drag, startPoint x: 101, startPoint y: 51, endPoint x: -21, endPoint y: 39, distance: 123.0
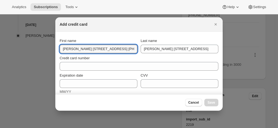
click at [0, 39] on html "Analytics Subscriptions Tools Help Settings Skip to content Subscription #17695…" at bounding box center [139, 64] width 278 height 128
click at [86, 48] on input "[PERSON_NAME] [STREET_ADDRESS] [PHONE_NUMBER]" at bounding box center [99, 48] width 78 height 9
drag, startPoint x: 80, startPoint y: 48, endPoint x: 224, endPoint y: 50, distance: 144.8
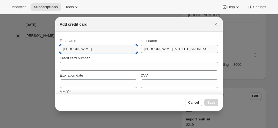
scroll to position [0, 0]
type input "[PERSON_NAME]"
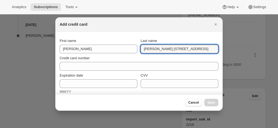
drag, startPoint x: 140, startPoint y: 50, endPoint x: 273, endPoint y: 48, distance: 132.1
click at [277, 49] on html "Analytics Subscriptions Tools Help Settings Skip to content Subscription #17695…" at bounding box center [139, 64] width 278 height 128
paste input "[STREET_ADDRESS] [PHONE_NUMBER]"
type input "[STREET_ADDRESS] [PHONE_NUMBER]"
drag, startPoint x: 212, startPoint y: 49, endPoint x: 85, endPoint y: 40, distance: 127.3
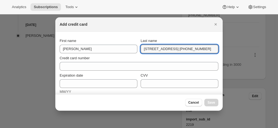
click at [85, 40] on div "First name [PERSON_NAME] Last name [STREET_ADDRESS] [PHONE_NUMBER]" at bounding box center [139, 45] width 159 height 15
type input "Piper"
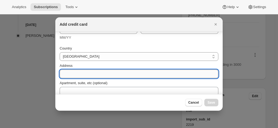
scroll to position [60, 0]
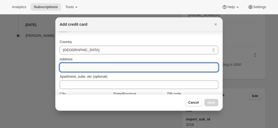
click at [76, 71] on input "Address" at bounding box center [139, 67] width 159 height 9
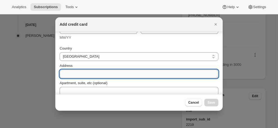
paste input "[STREET_ADDRESS] [PHONE_NUMBER]"
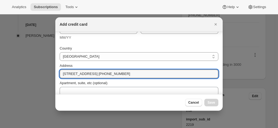
drag, startPoint x: 76, startPoint y: 74, endPoint x: 55, endPoint y: 71, distance: 20.7
click at [108, 72] on input "[STREET_ADDRESS] [PHONE_NUMBER]" at bounding box center [139, 73] width 159 height 9
drag, startPoint x: 94, startPoint y: 74, endPoint x: 189, endPoint y: 71, distance: 95.4
click at [189, 72] on input "[STREET_ADDRESS] [PHONE_NUMBER]" at bounding box center [139, 73] width 159 height 9
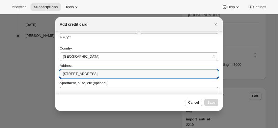
scroll to position [87, 0]
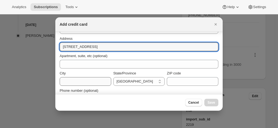
type input "[STREET_ADDRESS]"
click at [72, 83] on input "City" at bounding box center [85, 81] width 51 height 9
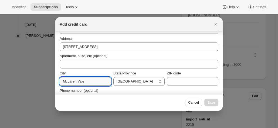
type input "McLaren Vale"
click at [131, 79] on select "[GEOGRAPHIC_DATA] [GEOGRAPHIC_DATA] [GEOGRAPHIC_DATA] [GEOGRAPHIC_DATA] [GEOGRA…" at bounding box center [138, 81] width 51 height 9
select select "SA"
click at [113, 77] on select "[GEOGRAPHIC_DATA] [GEOGRAPHIC_DATA] [GEOGRAPHIC_DATA] [GEOGRAPHIC_DATA] [GEOGRA…" at bounding box center [138, 81] width 51 height 9
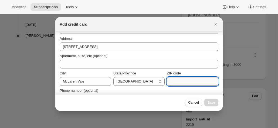
click at [175, 81] on input "ZIP code" at bounding box center [192, 81] width 51 height 9
paste input "MCLAREN VALE SA, 5171 [GEOGRAPHIC_DATA] [PHONE_NUMBER]"
drag, startPoint x: 191, startPoint y: 81, endPoint x: 139, endPoint y: 78, distance: 52.1
click at [139, 78] on div "City [GEOGRAPHIC_DATA]/Province [GEOGRAPHIC_DATA] [GEOGRAPHIC_DATA] [GEOGRAPHIC…" at bounding box center [139, 77] width 159 height 15
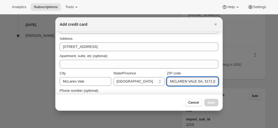
click at [186, 87] on div "Phone number (optional)" at bounding box center [139, 93] width 159 height 17
drag, startPoint x: 198, startPoint y: 81, endPoint x: 125, endPoint y: 81, distance: 73.3
click at [139, 81] on div "City [GEOGRAPHIC_DATA]/Province [GEOGRAPHIC_DATA] [GEOGRAPHIC_DATA] [GEOGRAPHIC…" at bounding box center [139, 77] width 159 height 15
click at [169, 82] on input "5171 Australia [PHONE_NUMBER]" at bounding box center [192, 81] width 51 height 9
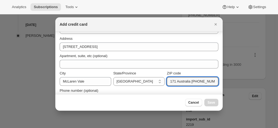
drag, startPoint x: 176, startPoint y: 82, endPoint x: 233, endPoint y: 80, distance: 57.2
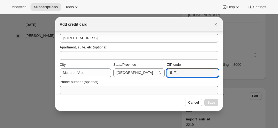
scroll to position [100, 0]
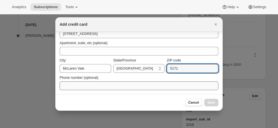
type input "5171"
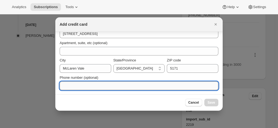
click at [84, 87] on input "Phone number (optional)" at bounding box center [139, 85] width 159 height 9
paste input "Australia [PHONE_NUMBER]"
drag, startPoint x: 78, startPoint y: 87, endPoint x: 21, endPoint y: 84, distance: 57.2
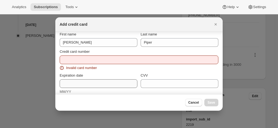
scroll to position [0, 0]
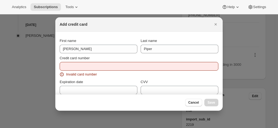
type input "[PHONE_NUMBER]"
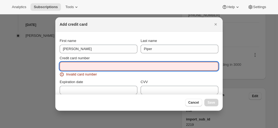
click at [66, 67] on input "Credit card number" at bounding box center [137, 66] width 154 height 9
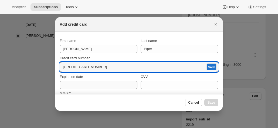
type input "[CREDIT_CARD_NUMBER]"
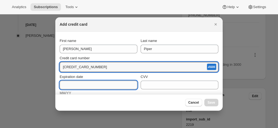
click at [69, 82] on input "Expiration date" at bounding box center [99, 84] width 78 height 9
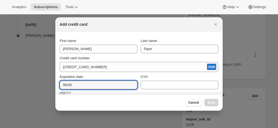
type input "06/28"
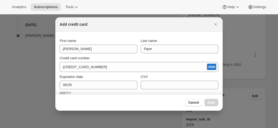
click at [161, 78] on div "CVV" at bounding box center [179, 76] width 78 height 5
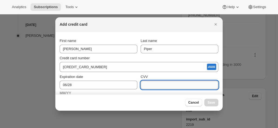
click at [155, 82] on input "CVV" at bounding box center [179, 84] width 78 height 9
type input "1719"
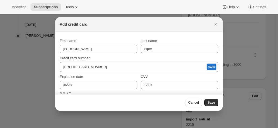
drag, startPoint x: 214, startPoint y: 102, endPoint x: 99, endPoint y: 43, distance: 130.1
click at [99, 30] on div "Add credit card First name [PERSON_NAME] Last name [PERSON_NAME] Credit card nu…" at bounding box center [138, 63] width 167 height 93
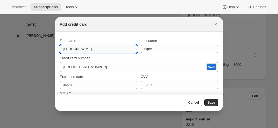
click at [94, 47] on input "[PERSON_NAME]" at bounding box center [99, 48] width 78 height 9
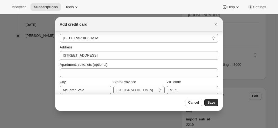
scroll to position [95, 0]
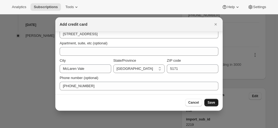
type input "[PERSON_NAME]"
click at [213, 102] on span "Save" at bounding box center [211, 102] width 8 height 4
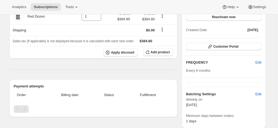
scroll to position [0, 0]
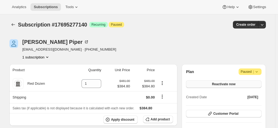
click at [210, 84] on button "Reactivate now" at bounding box center [223, 84] width 75 height 8
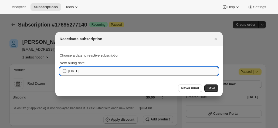
click at [95, 70] on input "[DATE]" at bounding box center [143, 71] width 150 height 9
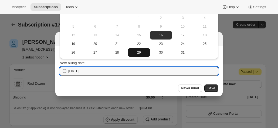
scroll to position [5, 0]
click at [81, 71] on input "[DATE]" at bounding box center [143, 71] width 150 height 9
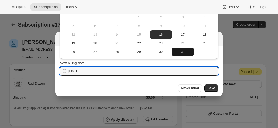
click at [183, 50] on span "31" at bounding box center [183, 52] width 18 height 4
type input "[DATE]"
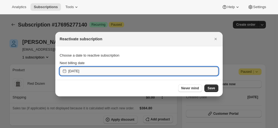
click at [125, 74] on input "[DATE]" at bounding box center [143, 71] width 150 height 9
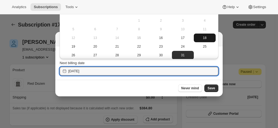
scroll to position [0, 0]
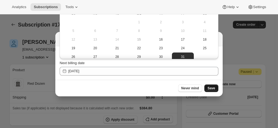
click at [212, 91] on button "Save" at bounding box center [211, 88] width 14 height 8
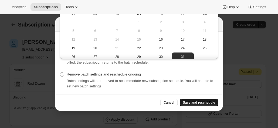
click at [204, 100] on button "Save and reschedule" at bounding box center [199, 102] width 39 height 8
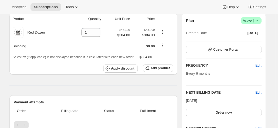
scroll to position [81, 0]
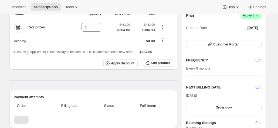
click at [255, 87] on h2 "NEXT BILLING DATE" at bounding box center [220, 86] width 69 height 5
click at [257, 85] on span "Edit" at bounding box center [258, 86] width 6 height 5
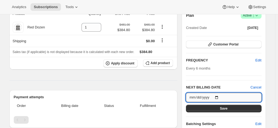
click at [217, 96] on input "[DATE]" at bounding box center [223, 96] width 75 height 9
click at [218, 94] on input "[DATE]" at bounding box center [223, 96] width 75 height 9
click at [218, 95] on input "[DATE]" at bounding box center [223, 96] width 75 height 9
type input "[DATE]"
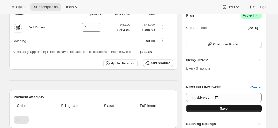
click at [209, 107] on button "Save" at bounding box center [223, 108] width 75 height 8
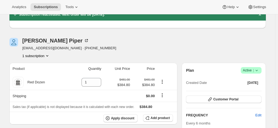
scroll to position [0, 0]
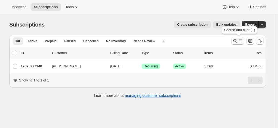
click at [239, 38] on button "Search and filter results" at bounding box center [237, 41] width 13 height 8
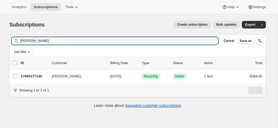
drag, startPoint x: 42, startPoint y: 44, endPoint x: 9, endPoint y: 39, distance: 32.7
click at [10, 38] on div "Filter subscribers [PERSON_NAME] Clear Cancel Save as Add filter 0 selected Upd…" at bounding box center [135, 71] width 260 height 83
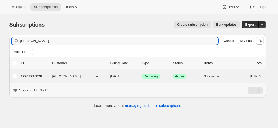
type input "[PERSON_NAME]"
click at [31, 74] on p "17763795028" at bounding box center [34, 75] width 27 height 5
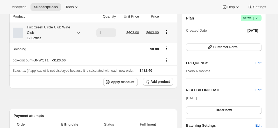
scroll to position [54, 0]
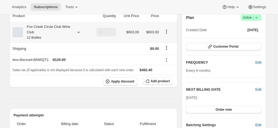
click at [60, 32] on div "Fox Creek Circle Club Wine Club 12 Bottles" at bounding box center [47, 32] width 49 height 16
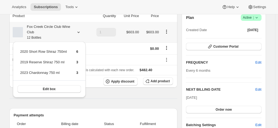
click at [60, 32] on div "Fox Creek Circle Club Wine Club 12 Bottles" at bounding box center [47, 32] width 49 height 16
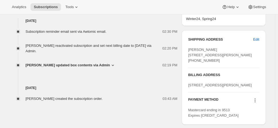
scroll to position [216, 0]
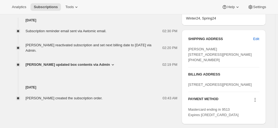
drag, startPoint x: 184, startPoint y: 71, endPoint x: 187, endPoint y: 70, distance: 3.3
click at [189, 63] on div "[PERSON_NAME] [STREET_ADDRESS][PERSON_NAME] [PHONE_NUMBER]" at bounding box center [223, 54] width 71 height 16
copy span "[PHONE_NUMBER]"
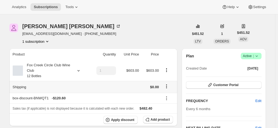
scroll to position [27, 0]
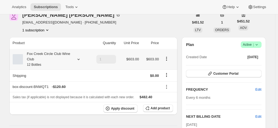
click at [58, 65] on div "Fox Creek Circle Club Wine Club 12 Bottles" at bounding box center [47, 59] width 49 height 16
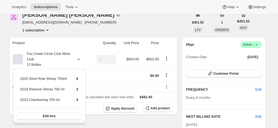
click at [97, 29] on div "[PERSON_NAME] [EMAIL_ADDRESS][DOMAIN_NAME] · [PHONE_NUMBER] 1 subscription" at bounding box center [98, 22] width 179 height 20
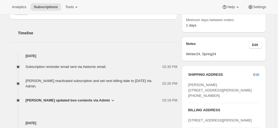
scroll to position [189, 0]
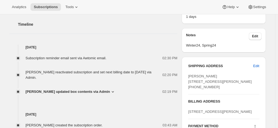
drag, startPoint x: 218, startPoint y: 98, endPoint x: 188, endPoint y: 74, distance: 38.4
click at [188, 74] on div "SHIPPING ADDRESS Edit [PERSON_NAME] [STREET_ADDRESS][PERSON_NAME] [PHONE_NUMBER…" at bounding box center [223, 104] width 84 height 94
copy span "[PERSON_NAME] [STREET_ADDRESS][PERSON_NAME] [PHONE_NUMBER]"
click at [245, 89] on div "[PERSON_NAME] [STREET_ADDRESS][PERSON_NAME] [PHONE_NUMBER]" at bounding box center [223, 81] width 71 height 16
click at [257, 65] on span "Edit" at bounding box center [256, 65] width 6 height 5
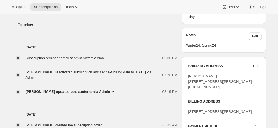
select select "[GEOGRAPHIC_DATA]"
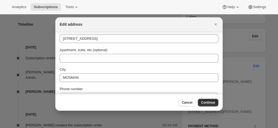
scroll to position [54, 0]
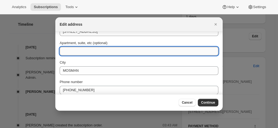
click at [77, 53] on input "Apartment, suite, etc (optional)" at bounding box center [139, 51] width 159 height 9
type input "*Leave at front door"
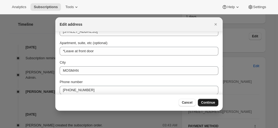
click at [205, 105] on button "Continue" at bounding box center [208, 102] width 20 height 8
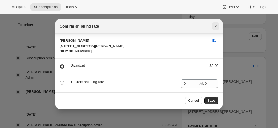
scroll to position [12, 0]
click at [215, 23] on icon "Close" at bounding box center [215, 25] width 5 height 5
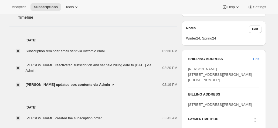
scroll to position [216, 0]
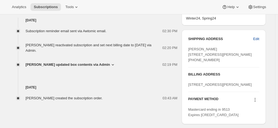
click at [256, 37] on span "Edit" at bounding box center [256, 38] width 6 height 5
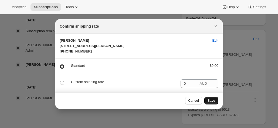
click at [210, 101] on span "Save" at bounding box center [211, 100] width 8 height 4
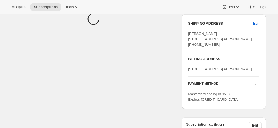
scroll to position [308, 0]
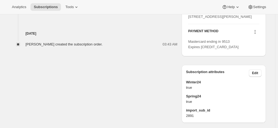
click at [256, 35] on icon at bounding box center [254, 31] width 5 height 5
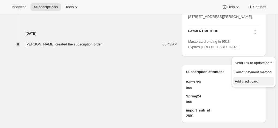
click at [245, 83] on span "Add credit card" at bounding box center [246, 81] width 23 height 4
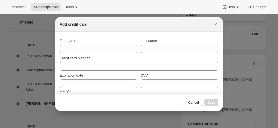
scroll to position [0, 0]
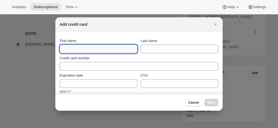
click at [85, 48] on input "First name" at bounding box center [99, 48] width 78 height 9
paste input "[PERSON_NAME] [STREET_ADDRESS][PERSON_NAME] [PHONE_NUMBER]"
drag, startPoint x: 12, startPoint y: 39, endPoint x: -12, endPoint y: 39, distance: 24.5
click at [0, 39] on html "Analytics Subscriptions Tools Help Settings Skip to content Subscription #17763…" at bounding box center [139, 64] width 278 height 128
click at [79, 50] on input "[PERSON_NAME] [STREET_ADDRESS][PERSON_NAME] [PHONE_NUMBER]" at bounding box center [99, 48] width 78 height 9
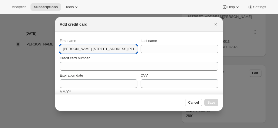
scroll to position [0, 47]
drag, startPoint x: 75, startPoint y: 48, endPoint x: 212, endPoint y: 57, distance: 136.4
click at [212, 57] on section "First name [PERSON_NAME] [STREET_ADDRESS][PERSON_NAME] [PHONE_NUMBER] Last name…" at bounding box center [138, 110] width 167 height 156
type input "[PERSON_NAME]"
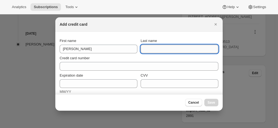
click at [149, 49] on input "Last name" at bounding box center [179, 48] width 78 height 9
paste input "[PERSON_NAME] [STREET_ADDRESS][PERSON_NAME] [PHONE_NUMBER]"
drag, startPoint x: 131, startPoint y: 48, endPoint x: 85, endPoint y: 44, distance: 46.2
click at [85, 44] on div "First name [PERSON_NAME] Last name [PERSON_NAME] [STREET_ADDRESS][PERSON_NAME] …" at bounding box center [139, 45] width 159 height 15
click at [168, 50] on input "[PERSON_NAME] [STREET_ADDRESS][PERSON_NAME] [PHONE_NUMBER]" at bounding box center [179, 48] width 78 height 9
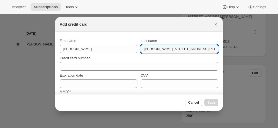
scroll to position [0, 35]
drag, startPoint x: 153, startPoint y: 48, endPoint x: 258, endPoint y: 55, distance: 105.9
type input "[PERSON_NAME]"
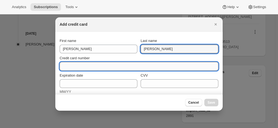
click at [81, 67] on input "Credit card number" at bounding box center [137, 66] width 154 height 9
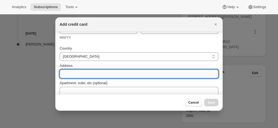
click at [74, 73] on input "Address" at bounding box center [139, 73] width 159 height 9
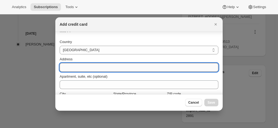
paste input "[STREET_ADDRESS] [PHONE_NUMBER]"
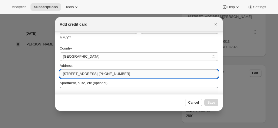
drag, startPoint x: 72, startPoint y: 73, endPoint x: 69, endPoint y: 73, distance: 2.7
click at [70, 73] on input "[STREET_ADDRESS] [PHONE_NUMBER]" at bounding box center [139, 73] width 159 height 9
drag, startPoint x: 85, startPoint y: 74, endPoint x: 230, endPoint y: 77, distance: 145.1
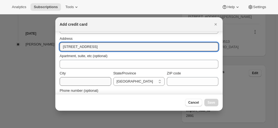
type input "[STREET_ADDRESS]"
click at [76, 81] on input "City" at bounding box center [85, 81] width 51 height 9
paste input "[GEOGRAPHIC_DATA] [PHONE_NUMBER]"
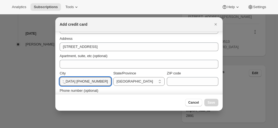
scroll to position [0, 0]
drag, startPoint x: 83, startPoint y: 83, endPoint x: 17, endPoint y: 78, distance: 66.5
click at [76, 84] on input "[GEOGRAPHIC_DATA] [PHONE_NUMBER]" at bounding box center [85, 81] width 51 height 9
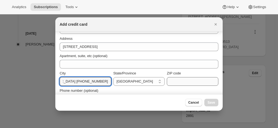
drag, startPoint x: 80, startPoint y: 81, endPoint x: 174, endPoint y: 83, distance: 94.6
click at [177, 86] on div "Country [GEOGRAPHIC_DATA] [GEOGRAPHIC_DATA] [GEOGRAPHIC_DATA] [GEOGRAPHIC_DATA]…" at bounding box center [139, 58] width 159 height 87
type input "MOSMAN"
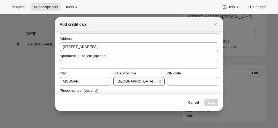
click at [140, 82] on select "[GEOGRAPHIC_DATA] [GEOGRAPHIC_DATA] [GEOGRAPHIC_DATA] [GEOGRAPHIC_DATA] [GEOGRA…" at bounding box center [138, 81] width 51 height 9
select select "[GEOGRAPHIC_DATA]"
click at [113, 77] on select "[GEOGRAPHIC_DATA] [GEOGRAPHIC_DATA] [GEOGRAPHIC_DATA] [GEOGRAPHIC_DATA] [GEOGRA…" at bounding box center [138, 81] width 51 height 9
click at [177, 83] on input "ZIP code" at bounding box center [192, 81] width 51 height 9
paste input "[GEOGRAPHIC_DATA], 2088 [GEOGRAPHIC_DATA] [PHONE_NUMBER]"
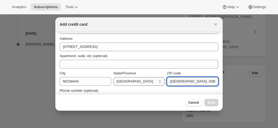
drag, startPoint x: 134, startPoint y: 80, endPoint x: 146, endPoint y: 78, distance: 12.0
click at [121, 79] on div "City [GEOGRAPHIC_DATA]/Province [GEOGRAPHIC_DATA] [GEOGRAPHIC_DATA] [GEOGRAPHIC…" at bounding box center [139, 77] width 159 height 15
click at [186, 82] on input "[GEOGRAPHIC_DATA], 2088 [GEOGRAPHIC_DATA] [PHONE_NUMBER]" at bounding box center [192, 81] width 51 height 9
drag, startPoint x: 179, startPoint y: 81, endPoint x: 122, endPoint y: 75, distance: 56.7
click at [137, 80] on div "City [GEOGRAPHIC_DATA]/Province [GEOGRAPHIC_DATA] [GEOGRAPHIC_DATA] [GEOGRAPHIC…" at bounding box center [139, 77] width 159 height 15
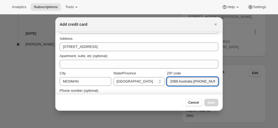
scroll to position [0, 2]
drag, startPoint x: 176, startPoint y: 82, endPoint x: 236, endPoint y: 81, distance: 60.1
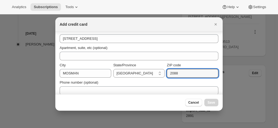
scroll to position [0, 0]
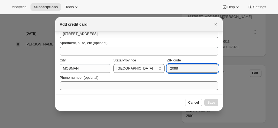
type input "2088"
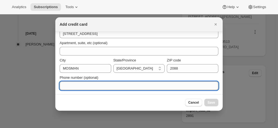
click at [75, 85] on input "Phone number (optional)" at bounding box center [139, 85] width 159 height 9
paste input "Australia [PHONE_NUMBER]"
drag, startPoint x: 78, startPoint y: 85, endPoint x: 46, endPoint y: 82, distance: 32.0
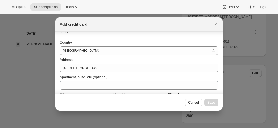
scroll to position [19, 0]
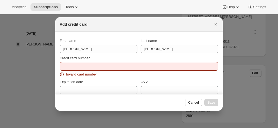
type input "[PHONE_NUMBER]"
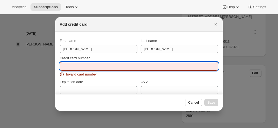
click at [74, 67] on input "Credit card number" at bounding box center [137, 66] width 154 height 9
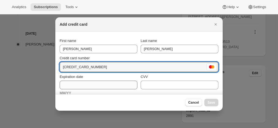
type input "[CREDIT_CARD_NUMBER]"
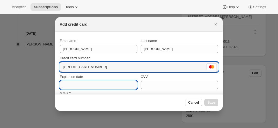
click at [81, 87] on input "Expiration date" at bounding box center [99, 84] width 78 height 9
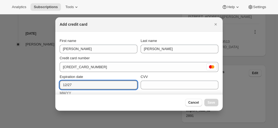
type input "12/27"
click at [158, 80] on div "CVV" at bounding box center [179, 81] width 78 height 15
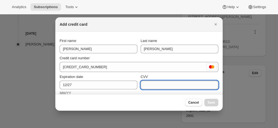
click at [155, 83] on input "CVV" at bounding box center [179, 84] width 78 height 9
type input "248"
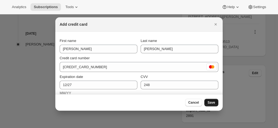
click at [213, 104] on span "Save" at bounding box center [211, 102] width 8 height 4
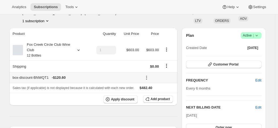
scroll to position [61, 0]
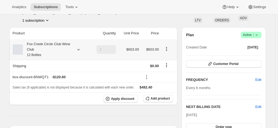
click at [68, 43] on div "Fox Creek Circle Club Wine Club 12 Bottles" at bounding box center [47, 49] width 49 height 16
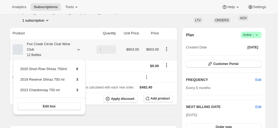
click at [68, 43] on div "Fox Creek Circle Club Wine Club 12 Bottles" at bounding box center [47, 49] width 49 height 16
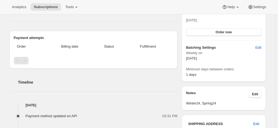
scroll to position [0, 0]
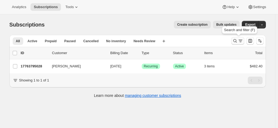
click at [234, 40] on icon "Search and filter results" at bounding box center [234, 40] width 5 height 5
click at [241, 40] on icon "Search and filter results" at bounding box center [239, 40] width 5 height 5
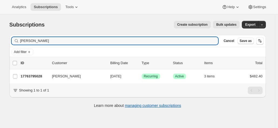
drag, startPoint x: 59, startPoint y: 40, endPoint x: 4, endPoint y: 41, distance: 55.3
click at [6, 41] on div "Subscriptions. This page is ready Subscriptions Create subscription Bulk update…" at bounding box center [137, 63] width 269 height 99
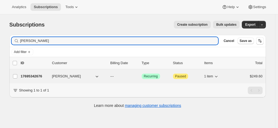
type input "[PERSON_NAME]"
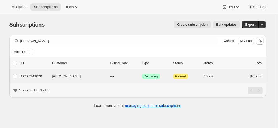
click at [29, 80] on div "[PERSON_NAME] 17695342676 [PERSON_NAME] --- Success Recurring Attention Paused …" at bounding box center [137, 76] width 256 height 14
click at [28, 77] on p "17695342676" at bounding box center [34, 75] width 27 height 5
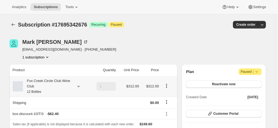
click at [48, 85] on div "Fox Creek Circle Club Wine Club 12 Bottles" at bounding box center [47, 86] width 49 height 16
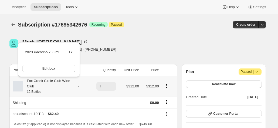
click at [48, 85] on div "Fox Creek Circle Club Wine Club 12 Bottles" at bounding box center [47, 86] width 49 height 16
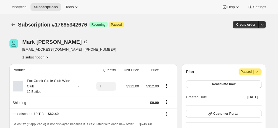
click at [169, 40] on div "[PERSON_NAME] [EMAIL_ADDRESS][DOMAIN_NAME] · [PHONE_NUMBER] 1 subscription" at bounding box center [98, 49] width 179 height 20
click at [66, 91] on div "Fox Creek Circle Club Wine Club 12 Bottles" at bounding box center [47, 86] width 49 height 16
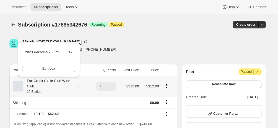
click at [66, 91] on div "Fox Creek Circle Club Wine Club 12 Bottles" at bounding box center [47, 86] width 49 height 16
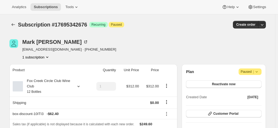
click at [258, 71] on icon at bounding box center [256, 71] width 5 height 5
click at [120, 53] on div "[PERSON_NAME] [EMAIL_ADDRESS][DOMAIN_NAME] · [PHONE_NUMBER] 1 subscription" at bounding box center [98, 49] width 179 height 20
click at [66, 84] on div "Fox Creek Circle Club Wine Club 12 Bottles" at bounding box center [47, 86] width 49 height 16
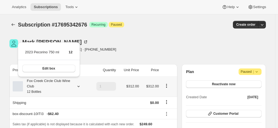
click at [64, 82] on div "Fox Creek Circle Club Wine Club 12 Bottles" at bounding box center [47, 86] width 49 height 16
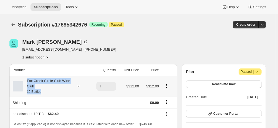
click at [75, 85] on div "Fox Creek Circle Club Wine Club 12 Bottles" at bounding box center [50, 86] width 75 height 16
click at [84, 85] on div "Fox Creek Circle Club Wine Club 12 Bottles" at bounding box center [50, 86] width 75 height 16
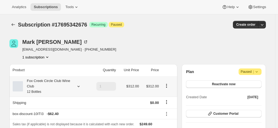
click at [74, 86] on div "Fox Creek Circle Club Wine Club 12 Bottles" at bounding box center [50, 86] width 75 height 16
click at [80, 87] on icon at bounding box center [78, 85] width 5 height 5
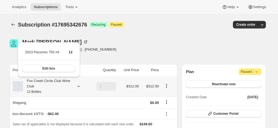
click at [60, 70] on button "Edit box" at bounding box center [48, 68] width 53 height 8
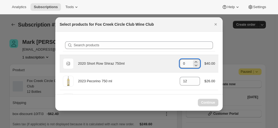
click at [181, 66] on input "0" at bounding box center [186, 63] width 12 height 9
drag, startPoint x: 184, startPoint y: 64, endPoint x: 176, endPoint y: 63, distance: 8.2
click at [181, 64] on input "0" at bounding box center [186, 63] width 12 height 9
click at [183, 66] on input "0" at bounding box center [186, 63] width 12 height 9
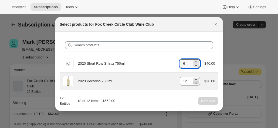
type input "6"
click at [193, 82] on icon ":r17g:" at bounding box center [195, 82] width 5 height 5
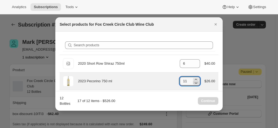
click at [193, 82] on icon ":r17g:" at bounding box center [195, 82] width 5 height 5
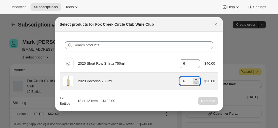
click at [193, 82] on icon ":r17g:" at bounding box center [195, 82] width 5 height 5
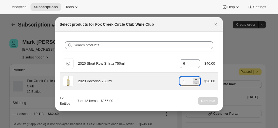
click at [193, 82] on icon ":r17g:" at bounding box center [195, 82] width 5 height 5
type input "0"
click at [193, 82] on icon ":r17g:" at bounding box center [195, 82] width 5 height 5
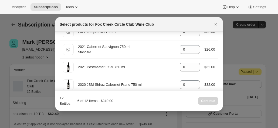
scroll to position [162, 0]
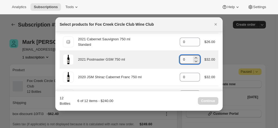
drag, startPoint x: 187, startPoint y: 57, endPoint x: 162, endPoint y: 55, distance: 25.2
click at [174, 57] on div "2021 Postmaster GSM 750 ml gid://shopify/ProductVariant/41582796800084 0 $32.00" at bounding box center [139, 59] width 152 height 11
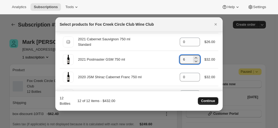
type input "6"
click at [208, 98] on button "Continue" at bounding box center [208, 101] width 20 height 8
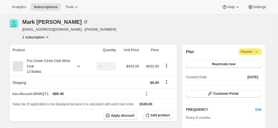
scroll to position [54, 0]
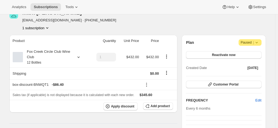
click at [256, 43] on icon at bounding box center [256, 42] width 5 height 5
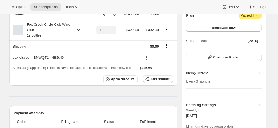
scroll to position [0, 0]
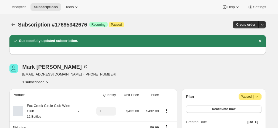
click at [257, 95] on icon at bounding box center [256, 96] width 5 height 5
click at [251, 105] on span "Cancel subscription" at bounding box center [251, 107] width 30 height 4
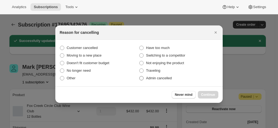
click at [151, 81] on label "Admin cancelled" at bounding box center [178, 78] width 79 height 8
click at [139, 76] on input "Admin cancelled" at bounding box center [139, 76] width 0 height 0
radio input "true"
click at [211, 95] on span "Continue" at bounding box center [208, 94] width 14 height 4
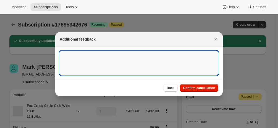
click at [102, 60] on textarea ":r1aq:" at bounding box center [139, 63] width 159 height 24
type textarea "a"
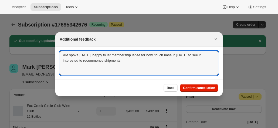
drag, startPoint x: 146, startPoint y: 64, endPoint x: 10, endPoint y: 31, distance: 140.3
click at [128, 65] on textarea "AM spoke [DATE]. happy to let membership lapse for now. touch base in [DATE] to…" at bounding box center [139, 63] width 159 height 24
type textarea "AM spoke [DATE]. happy to let membership lapse for now. touch base in [DATE] to…"
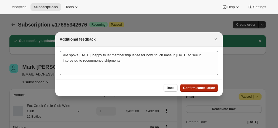
click at [201, 88] on span "Confirm cancellation" at bounding box center [199, 87] width 32 height 4
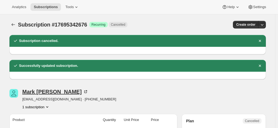
click at [83, 91] on icon at bounding box center [85, 91] width 5 height 5
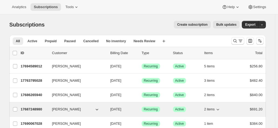
scroll to position [27, 0]
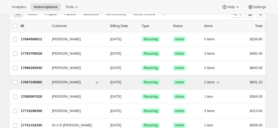
click at [35, 83] on p "17687248980" at bounding box center [34, 81] width 27 height 5
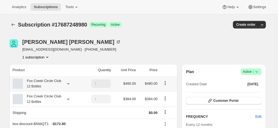
click at [67, 84] on icon at bounding box center [68, 83] width 5 height 5
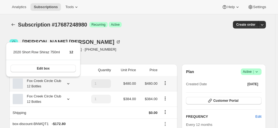
click at [67, 84] on icon at bounding box center [68, 83] width 5 height 5
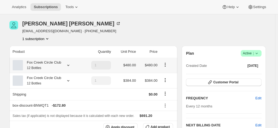
scroll to position [27, 0]
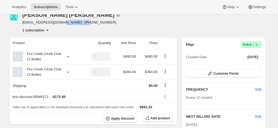
drag, startPoint x: 87, startPoint y: 22, endPoint x: 56, endPoint y: 21, distance: 31.0
click at [56, 21] on div "Hugh Anderson few@twilight.net.au · +61419307722 1 subscription" at bounding box center [98, 22] width 179 height 20
copy span "+61419307722"
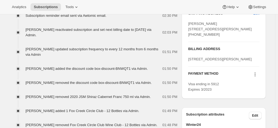
scroll to position [243, 0]
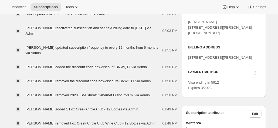
click at [255, 73] on icon at bounding box center [254, 72] width 1 height 1
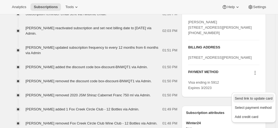
click at [244, 100] on span "Send link to update card" at bounding box center [254, 98] width 38 height 4
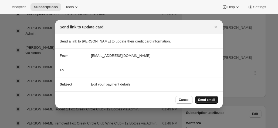
click at [202, 99] on span "Send email" at bounding box center [206, 99] width 17 height 4
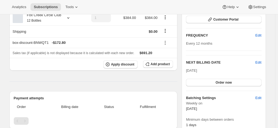
scroll to position [114, 0]
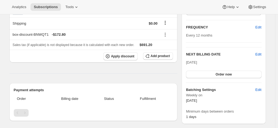
click at [255, 55] on h2 "NEXT BILLING DATE" at bounding box center [220, 53] width 69 height 5
click at [261, 54] on span "Edit" at bounding box center [258, 53] width 6 height 5
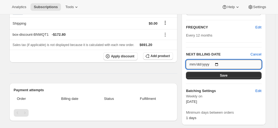
click at [218, 63] on input "[DATE]" at bounding box center [223, 64] width 75 height 9
type input "2025-10-17"
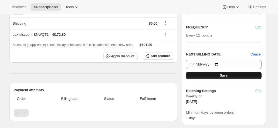
click at [213, 74] on button "Save" at bounding box center [223, 75] width 75 height 8
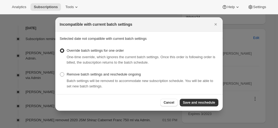
scroll to position [0, 0]
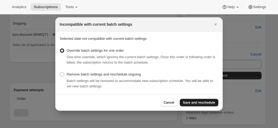
click at [201, 100] on span "Save and reschedule" at bounding box center [199, 102] width 32 height 4
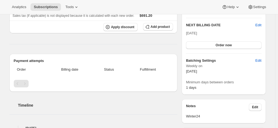
scroll to position [114, 0]
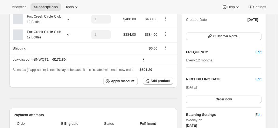
click at [259, 80] on span "Edit" at bounding box center [258, 78] width 6 height 5
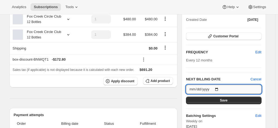
click at [219, 88] on input "2025-10-17" at bounding box center [223, 88] width 75 height 9
click at [216, 86] on input "2025-10-23" at bounding box center [223, 88] width 75 height 9
type input "[DATE]"
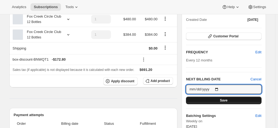
click at [214, 99] on button "Save" at bounding box center [223, 100] width 75 height 8
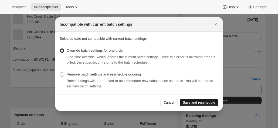
click at [195, 99] on button "Save and reschedule" at bounding box center [199, 102] width 39 height 8
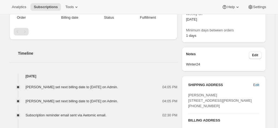
scroll to position [275, 0]
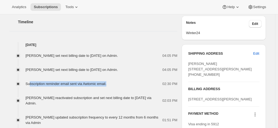
drag, startPoint x: 110, startPoint y: 84, endPoint x: 27, endPoint y: 85, distance: 82.8
click at [30, 85] on div "Subscription reminder email sent via Awtomic email." at bounding box center [68, 83] width 84 height 5
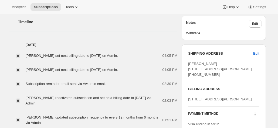
click at [26, 85] on div "Subscription reminder email sent via Awtomic email. 02:30 PM" at bounding box center [93, 83] width 168 height 5
click at [32, 83] on span "Subscription reminder email sent via Awtomic email." at bounding box center [66, 83] width 81 height 4
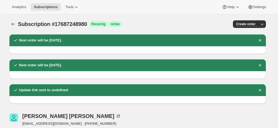
scroll to position [0, 0]
